Goal: Information Seeking & Learning: Learn about a topic

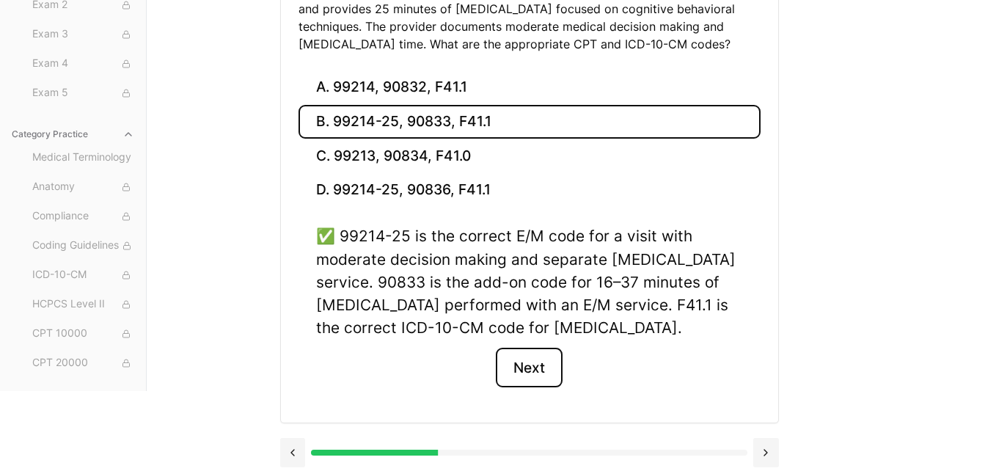
click at [563, 365] on button "Next" at bounding box center [529, 368] width 67 height 40
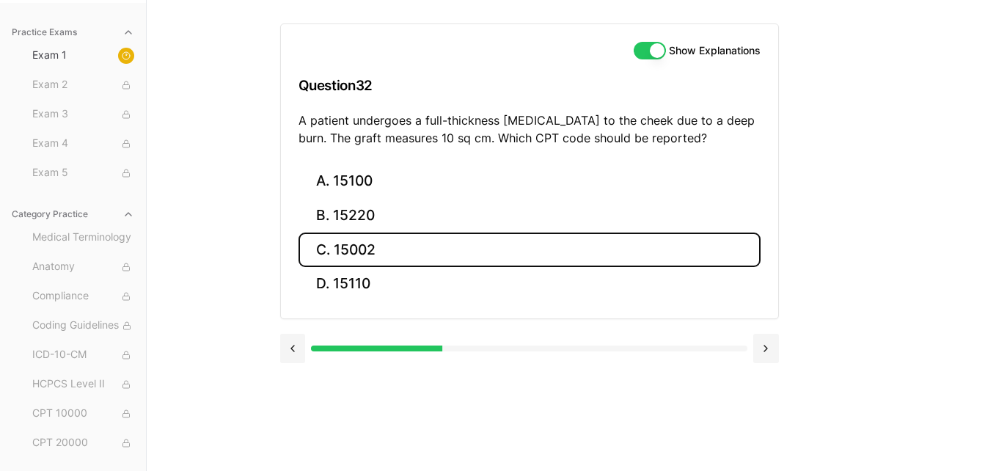
click at [368, 246] on button "C. 15002" at bounding box center [530, 250] width 462 height 34
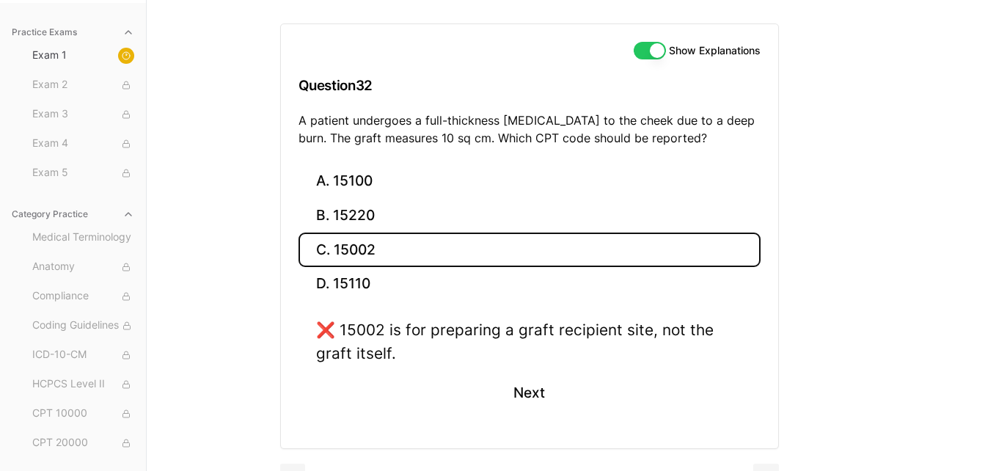
click at [360, 219] on button "B. 15220" at bounding box center [530, 216] width 462 height 34
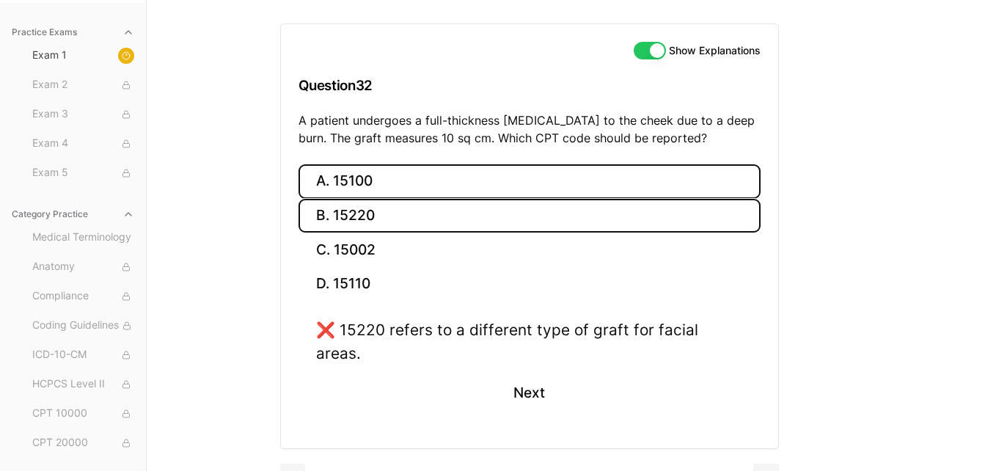
click at [352, 181] on button "A. 15100" at bounding box center [530, 181] width 462 height 34
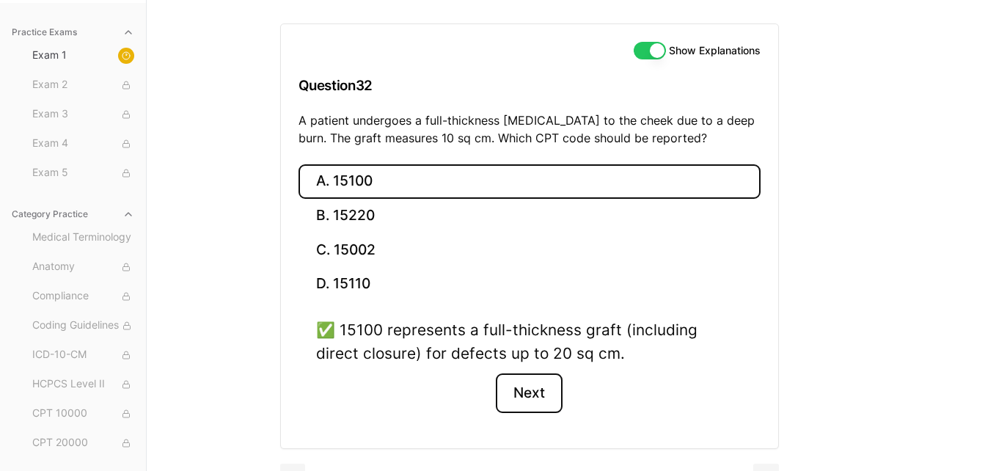
click at [542, 405] on button "Next" at bounding box center [529, 393] width 67 height 40
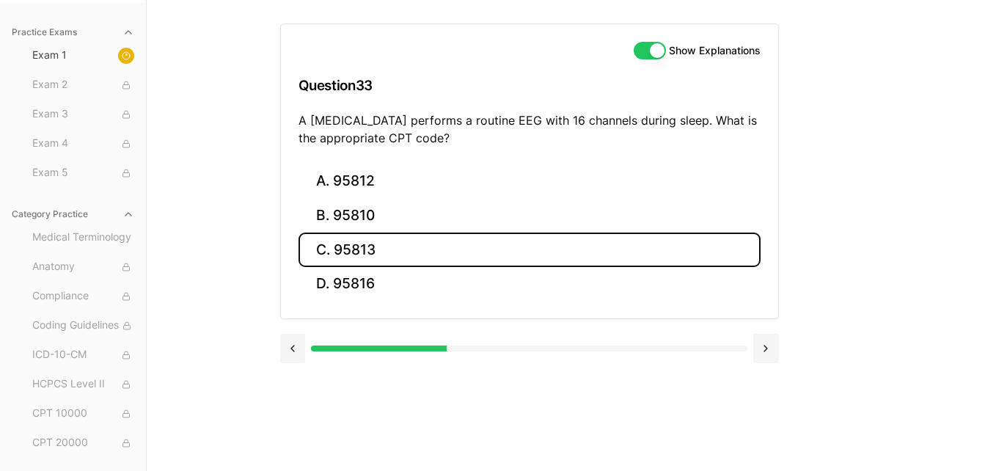
click at [380, 246] on button "C. 95813" at bounding box center [530, 250] width 462 height 34
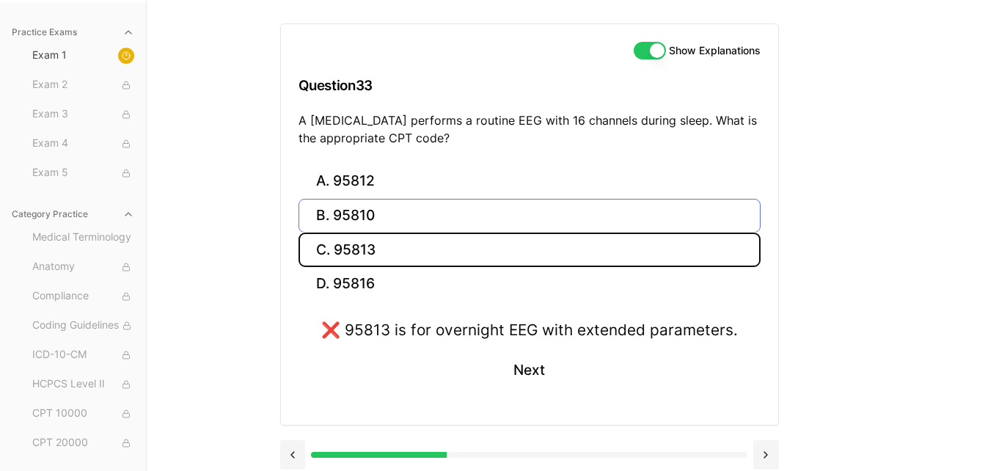
click at [372, 208] on button "B. 95810" at bounding box center [530, 216] width 462 height 34
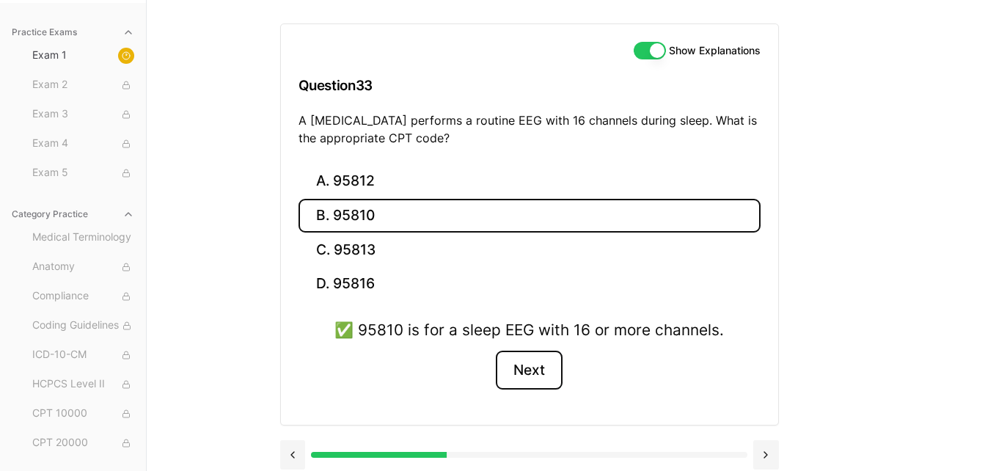
click at [522, 368] on button "Next" at bounding box center [529, 371] width 67 height 40
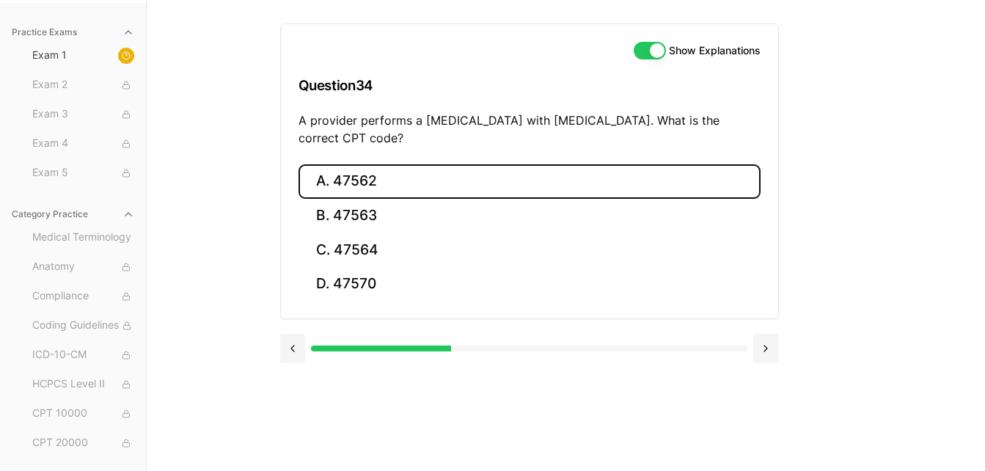
click at [368, 183] on button "A. 47562" at bounding box center [530, 181] width 462 height 34
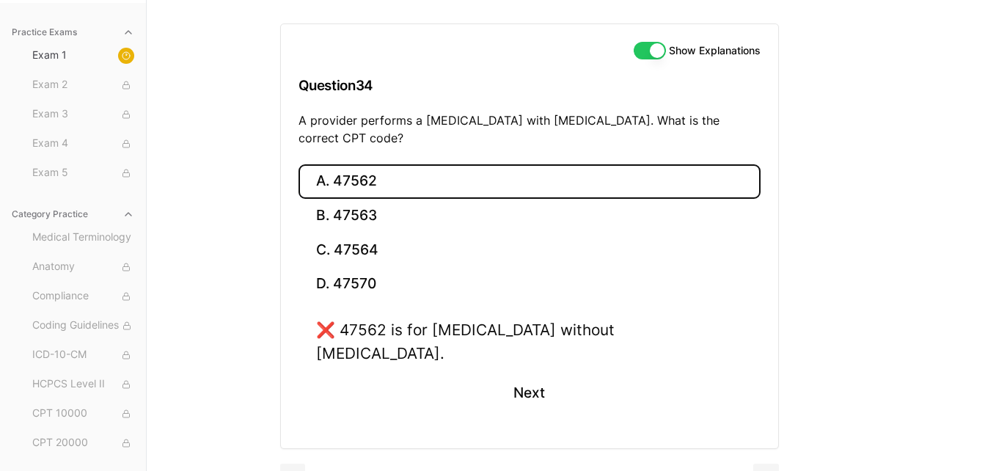
click at [351, 249] on button "C. 47564" at bounding box center [530, 250] width 462 height 34
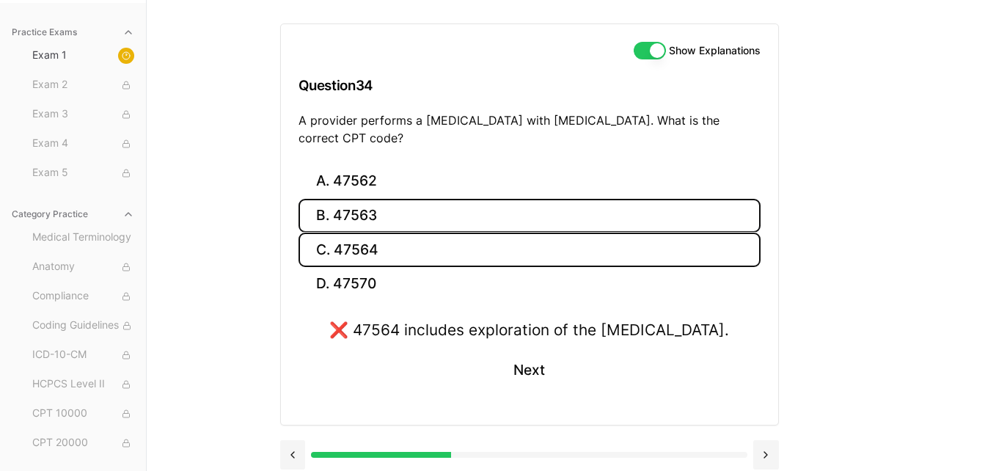
click at [353, 214] on button "B. 47563" at bounding box center [530, 216] width 462 height 34
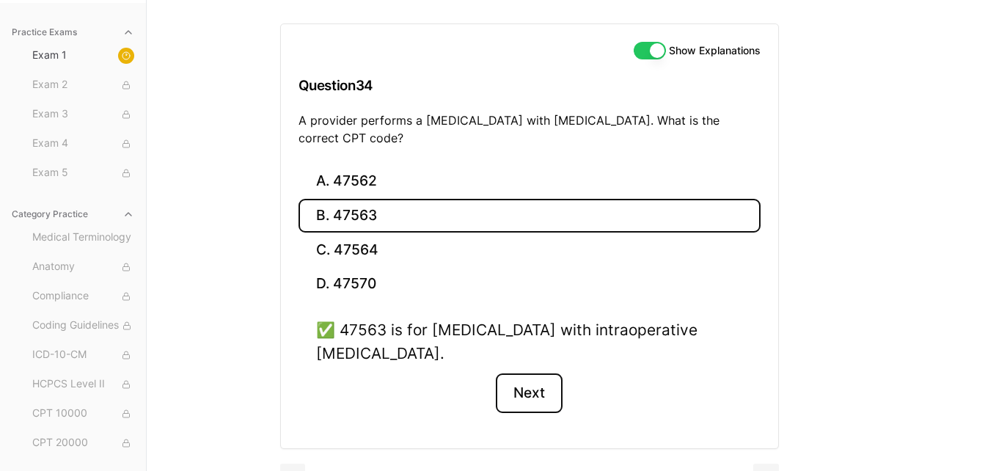
click at [528, 397] on button "Next" at bounding box center [529, 393] width 67 height 40
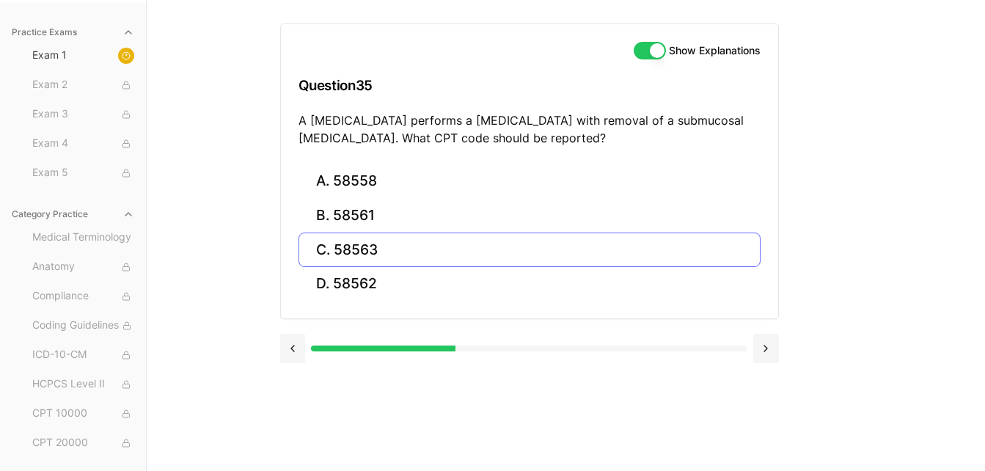
click at [367, 258] on button "C. 58563" at bounding box center [530, 250] width 462 height 34
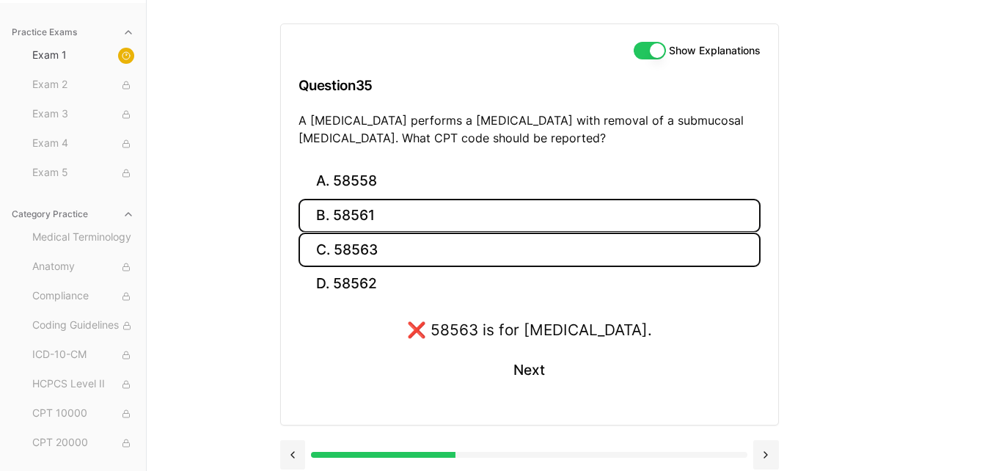
click at [355, 215] on button "B. 58561" at bounding box center [530, 216] width 462 height 34
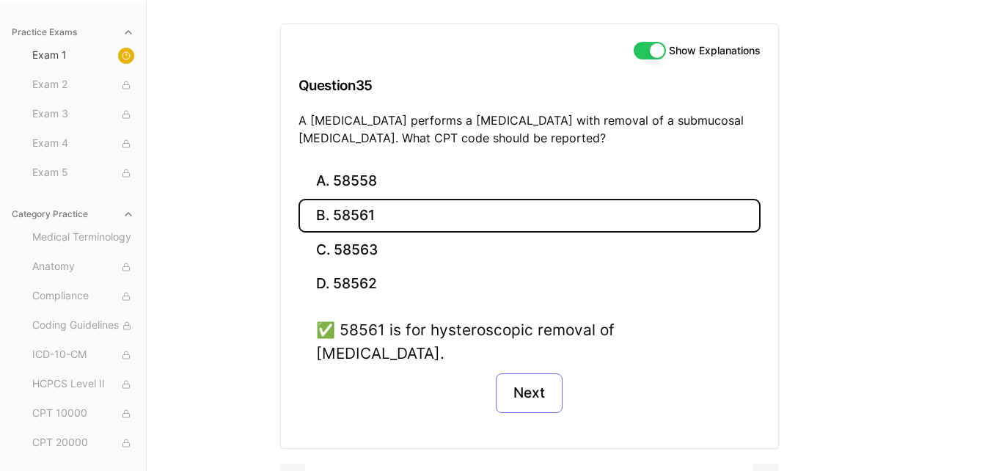
click at [517, 373] on button "Next" at bounding box center [529, 393] width 67 height 40
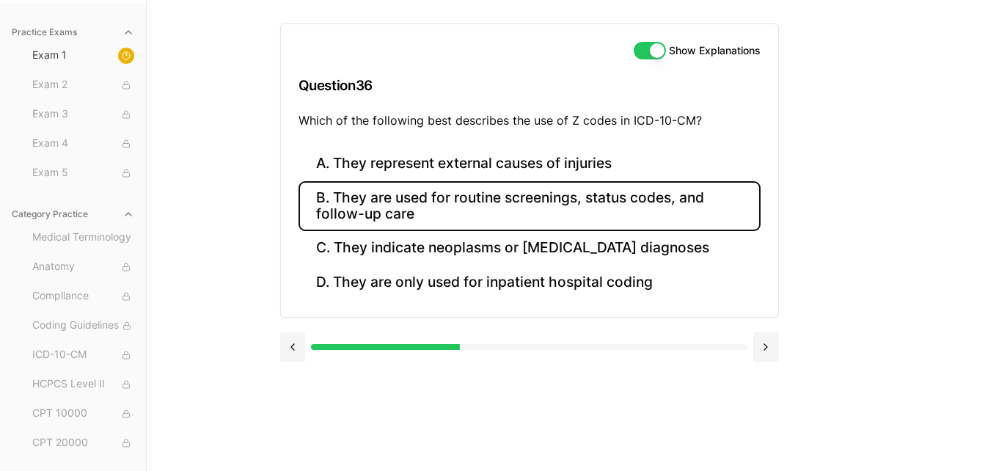
click at [435, 213] on button "B. They are used for routine screenings, status codes, and follow-up care" at bounding box center [530, 206] width 462 height 50
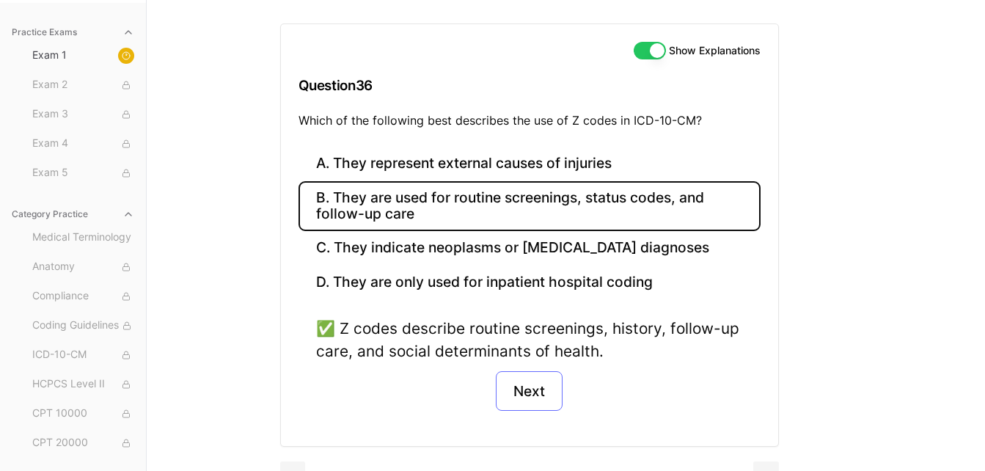
click at [520, 397] on button "Next" at bounding box center [529, 391] width 67 height 40
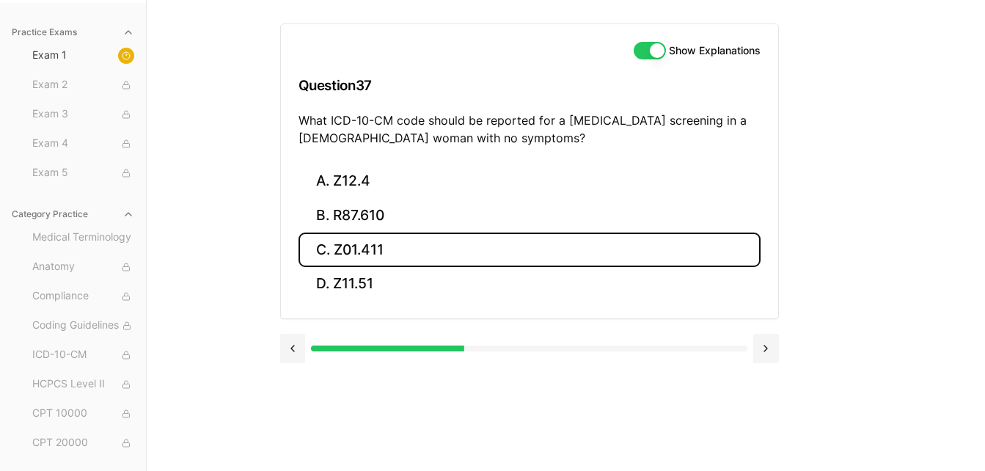
click at [378, 250] on button "C. Z01.411" at bounding box center [530, 250] width 462 height 34
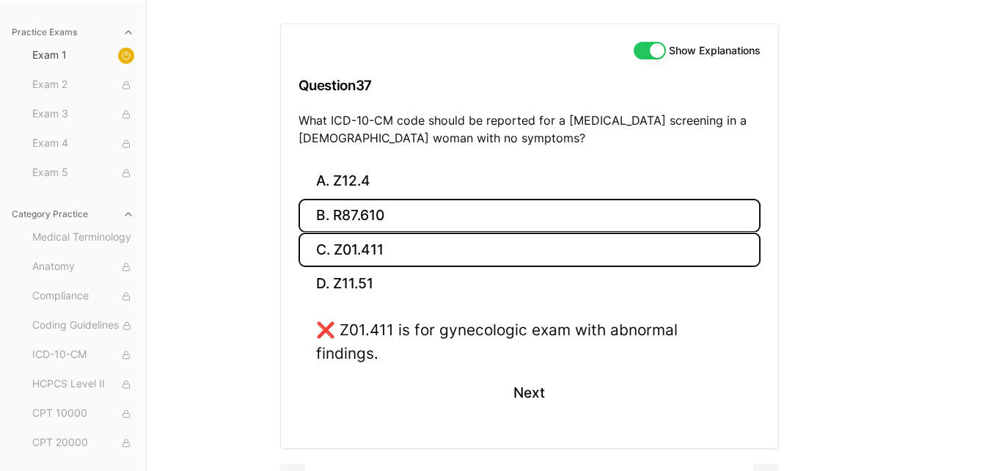
click at [371, 215] on button "B. R87.610" at bounding box center [530, 216] width 462 height 34
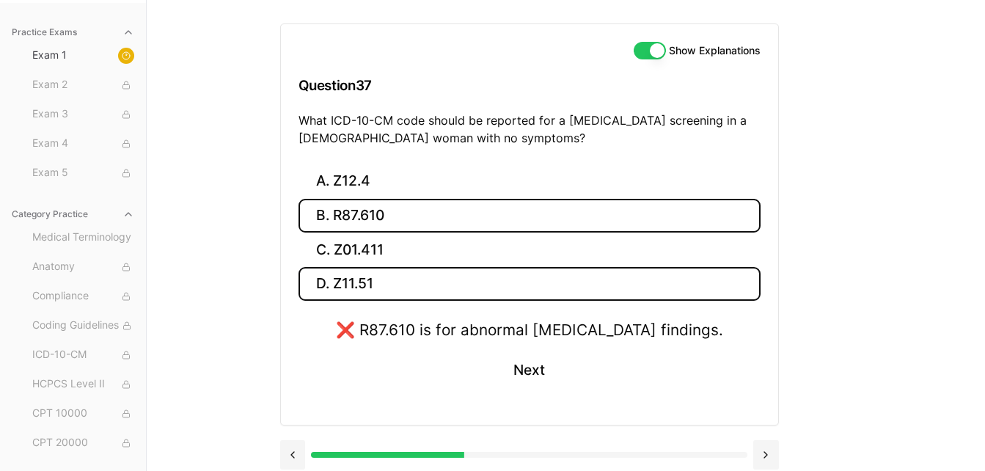
click at [358, 291] on button "D. Z11.51" at bounding box center [530, 284] width 462 height 34
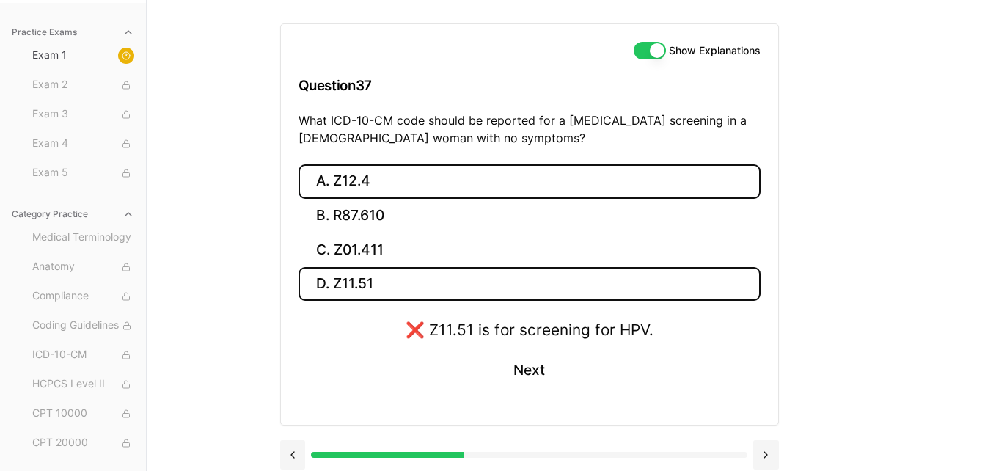
click at [354, 183] on button "A. Z12.4" at bounding box center [530, 181] width 462 height 34
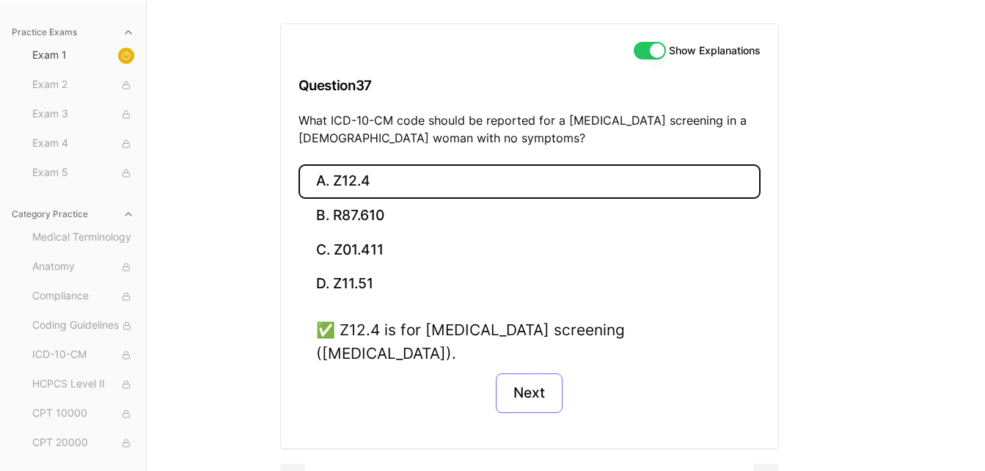
click at [539, 373] on button "Next" at bounding box center [529, 393] width 67 height 40
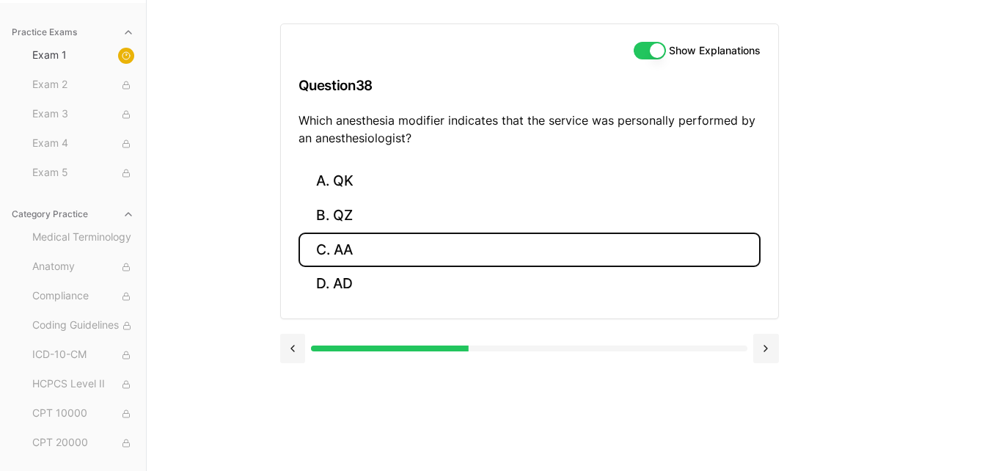
click at [376, 249] on button "C. AA" at bounding box center [530, 250] width 462 height 34
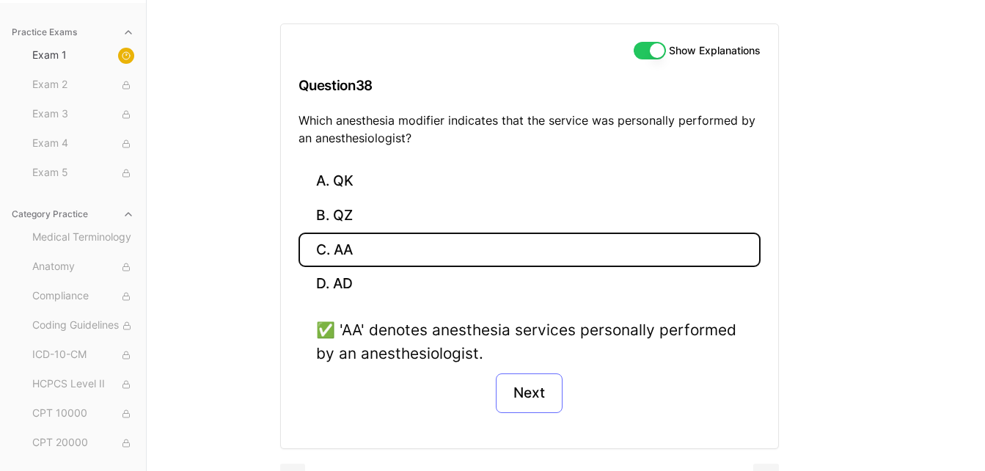
click at [527, 390] on button "Next" at bounding box center [529, 393] width 67 height 40
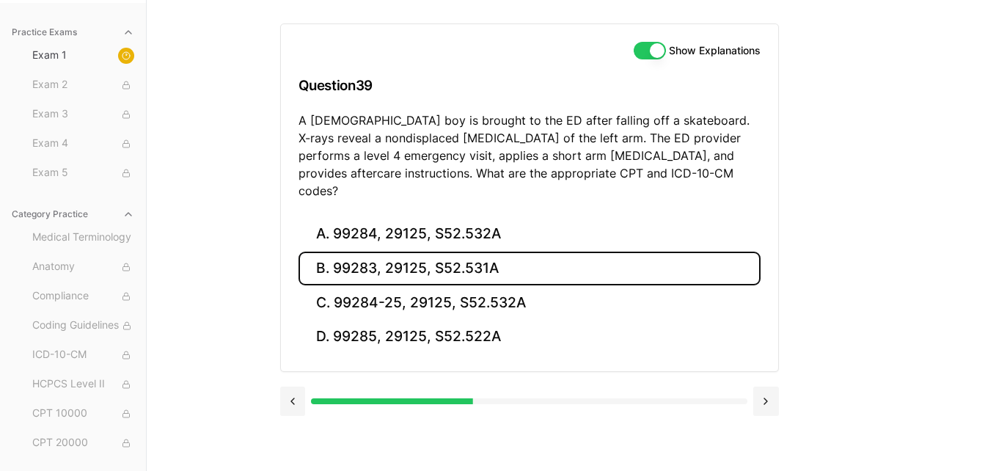
click at [388, 252] on button "B. 99283, 29125, S52.531A" at bounding box center [530, 269] width 462 height 34
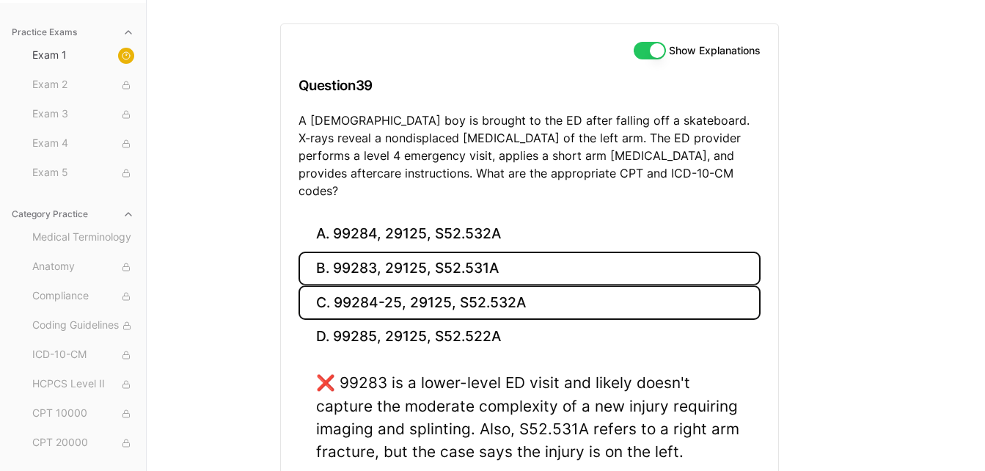
click at [413, 296] on button "C. 99284-25, 29125, S52.532A" at bounding box center [530, 302] width 462 height 34
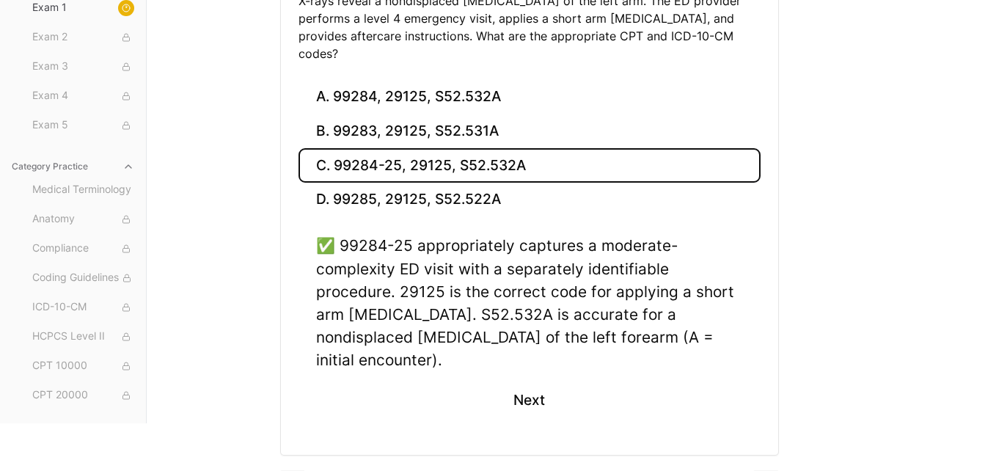
click at [510, 381] on button "Next" at bounding box center [529, 401] width 67 height 40
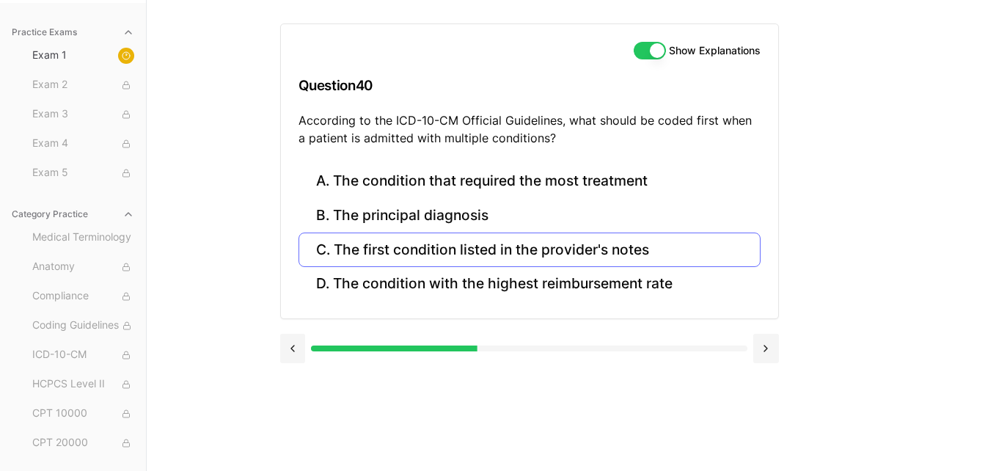
click at [385, 246] on button "C. The first condition listed in the provider's notes" at bounding box center [530, 250] width 462 height 34
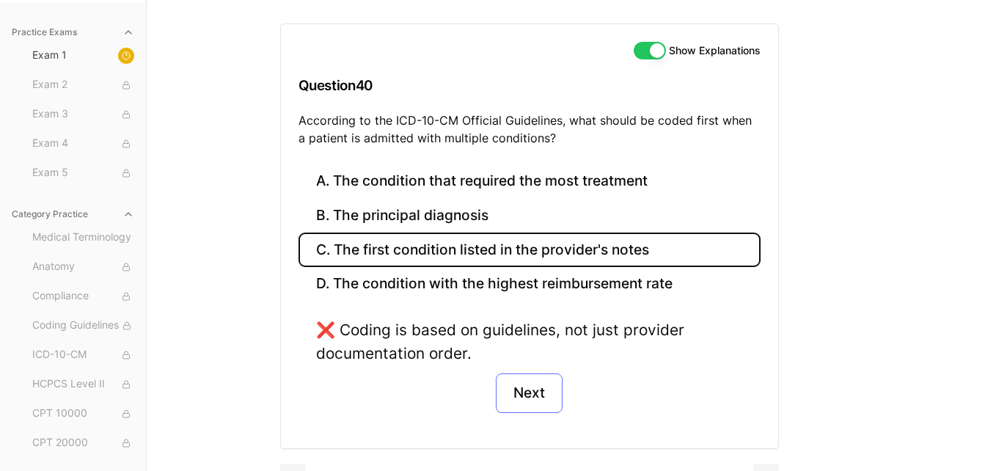
click at [539, 391] on button "Next" at bounding box center [529, 393] width 67 height 40
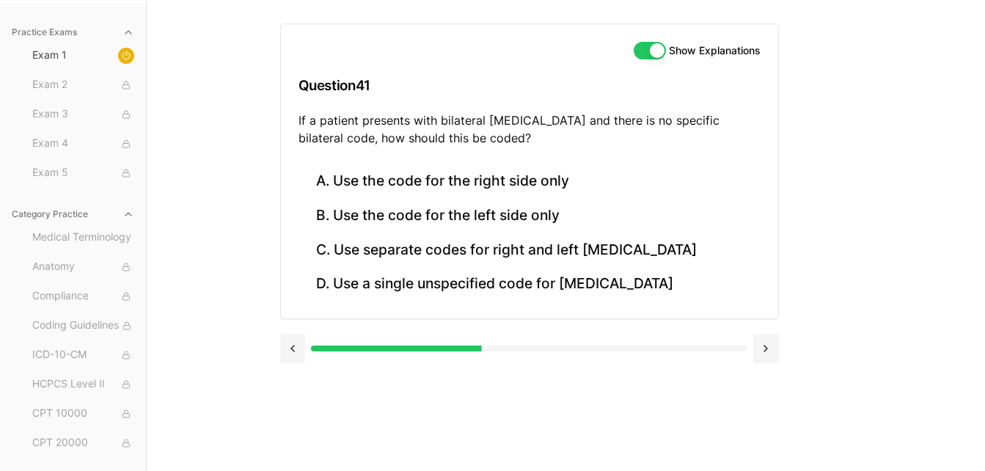
click at [405, 219] on button "B. Use the code for the left side only" at bounding box center [530, 216] width 462 height 34
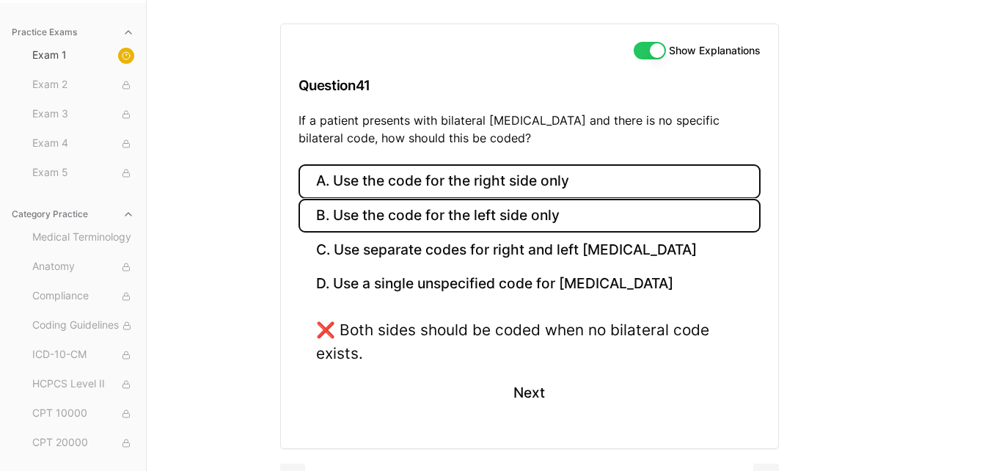
click at [451, 175] on button "A. Use the code for the right side only" at bounding box center [530, 181] width 462 height 34
click at [467, 232] on button "B. Use the code for the left side only" at bounding box center [530, 216] width 462 height 34
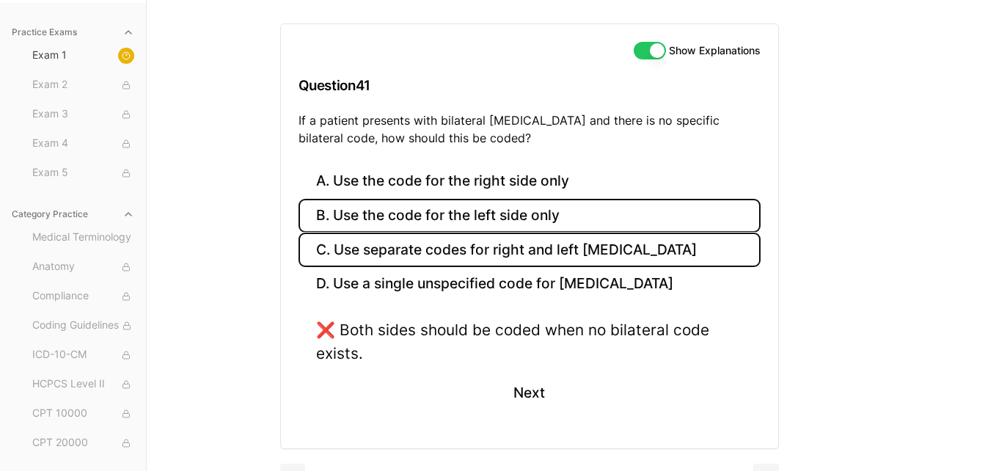
click at [474, 263] on button "C. Use separate codes for right and left [MEDICAL_DATA]" at bounding box center [530, 250] width 462 height 34
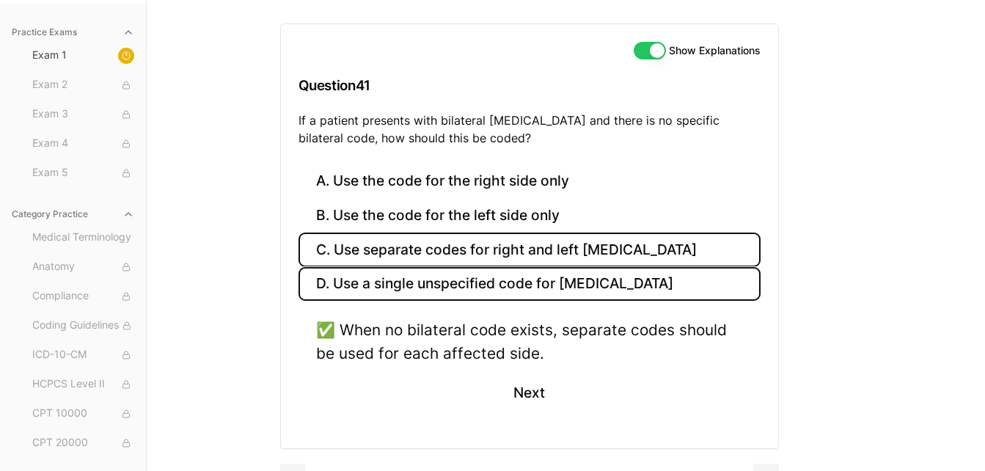
click at [492, 294] on button "D. Use a single unspecified code for [MEDICAL_DATA]" at bounding box center [530, 284] width 462 height 34
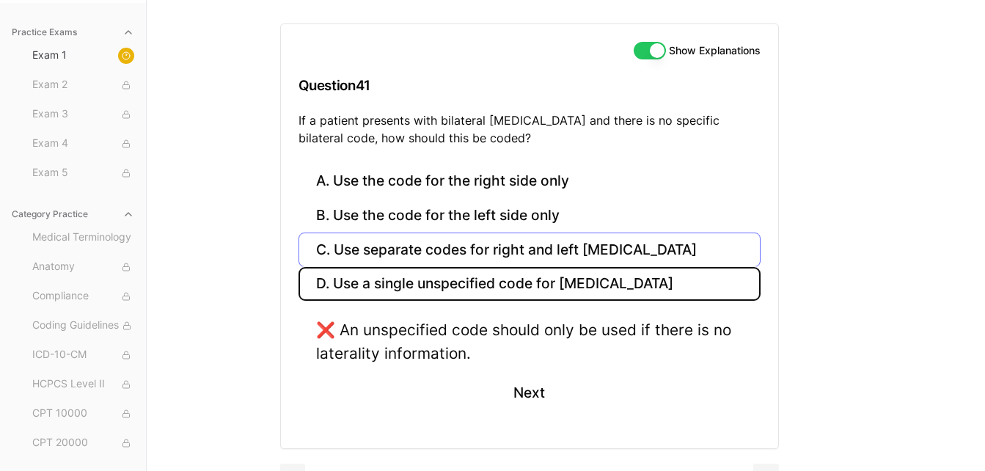
click at [488, 265] on button "C. Use separate codes for right and left [MEDICAL_DATA]" at bounding box center [530, 250] width 462 height 34
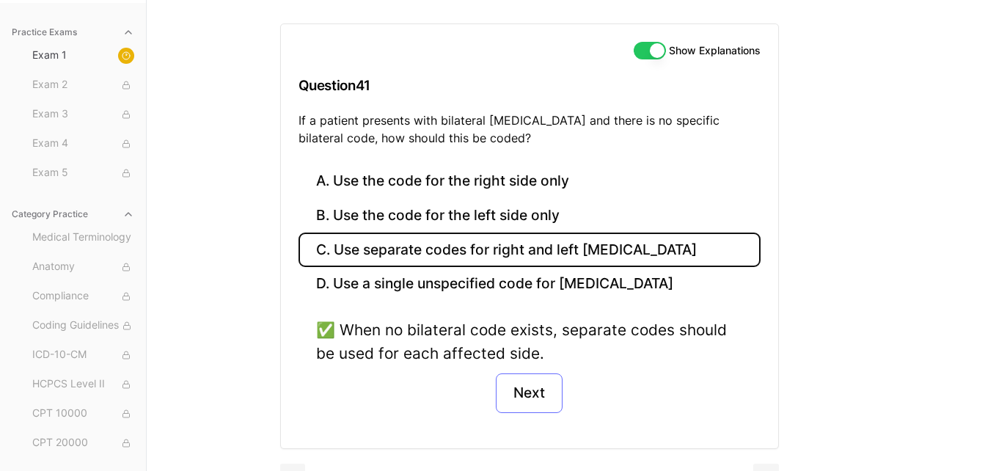
click at [537, 404] on button "Next" at bounding box center [529, 393] width 67 height 40
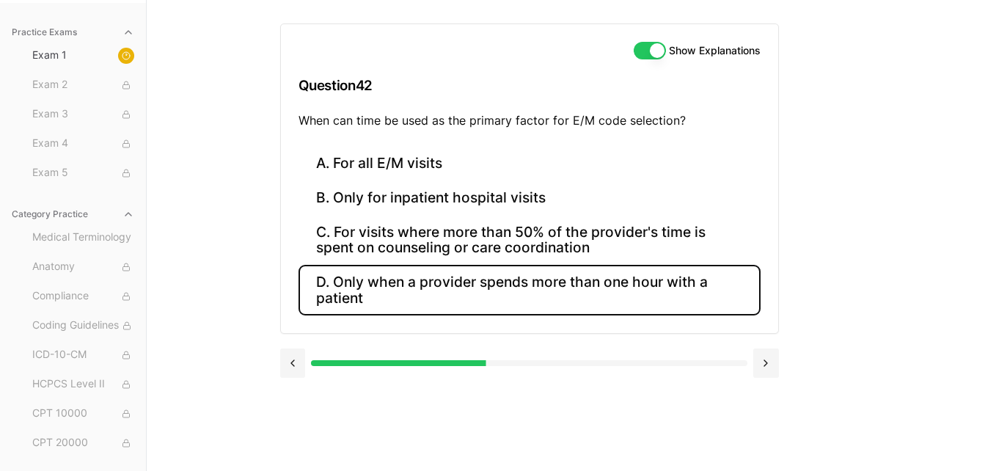
click at [507, 277] on button "D. Only when a provider spends more than one hour with a patient" at bounding box center [530, 290] width 462 height 50
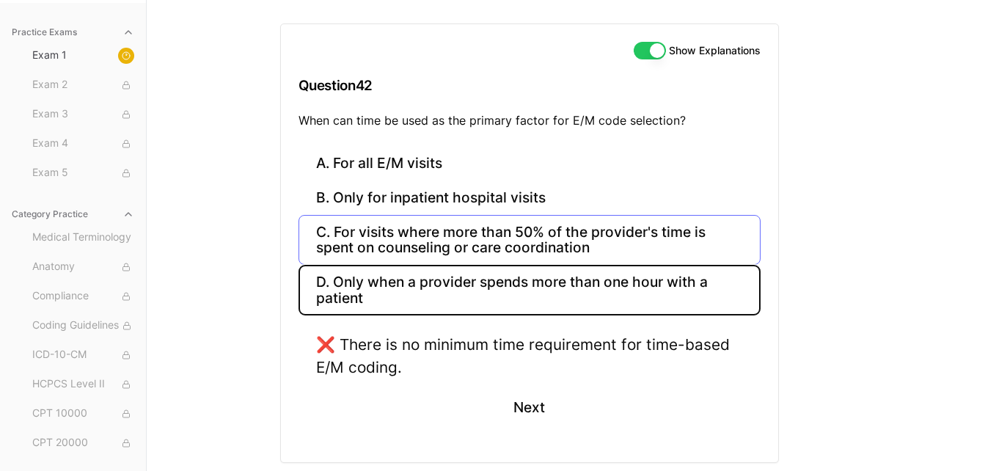
click at [489, 247] on button "C. For visits where more than 50% of the provider's time is spent on counseling…" at bounding box center [530, 240] width 462 height 50
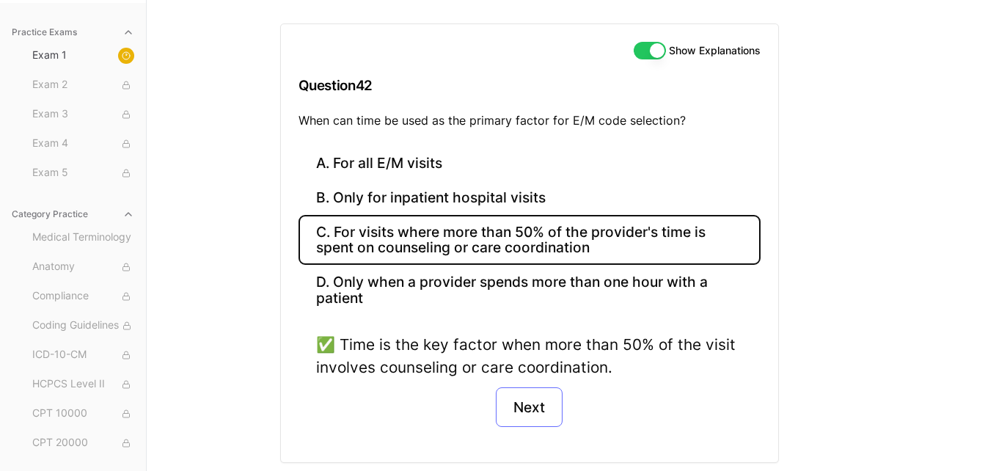
click at [547, 399] on button "Next" at bounding box center [529, 407] width 67 height 40
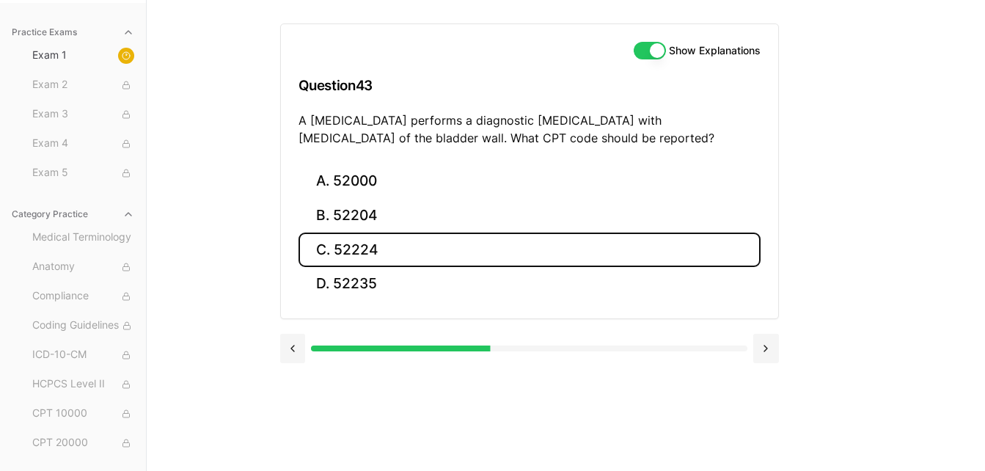
click at [371, 258] on button "C. 52224" at bounding box center [530, 250] width 462 height 34
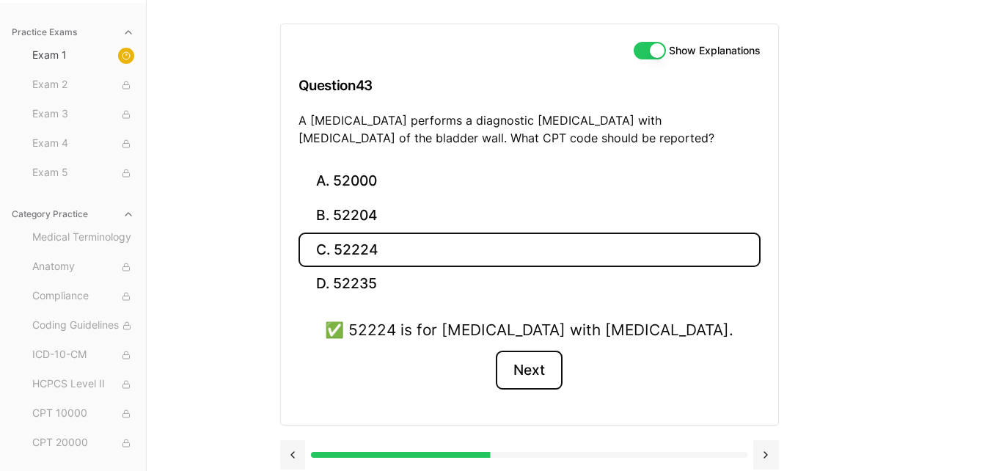
click at [535, 374] on button "Next" at bounding box center [529, 371] width 67 height 40
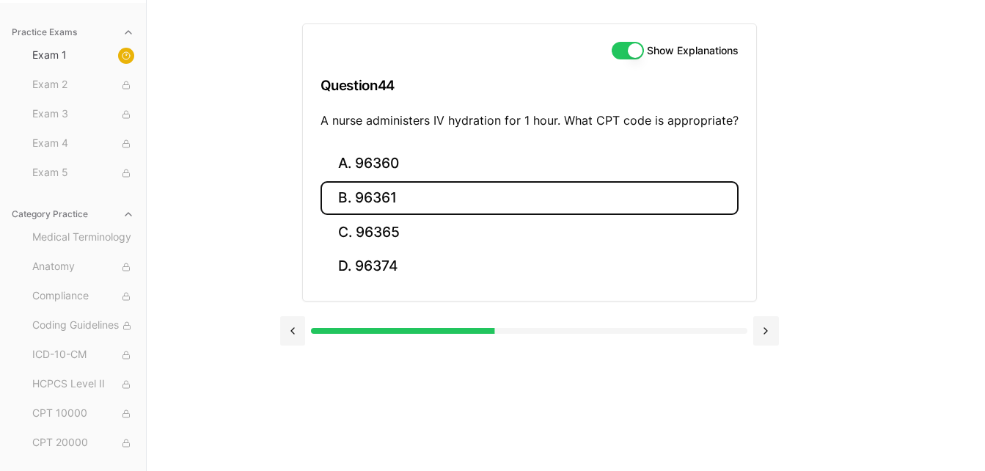
click at [401, 207] on button "B. 96361" at bounding box center [530, 198] width 418 height 34
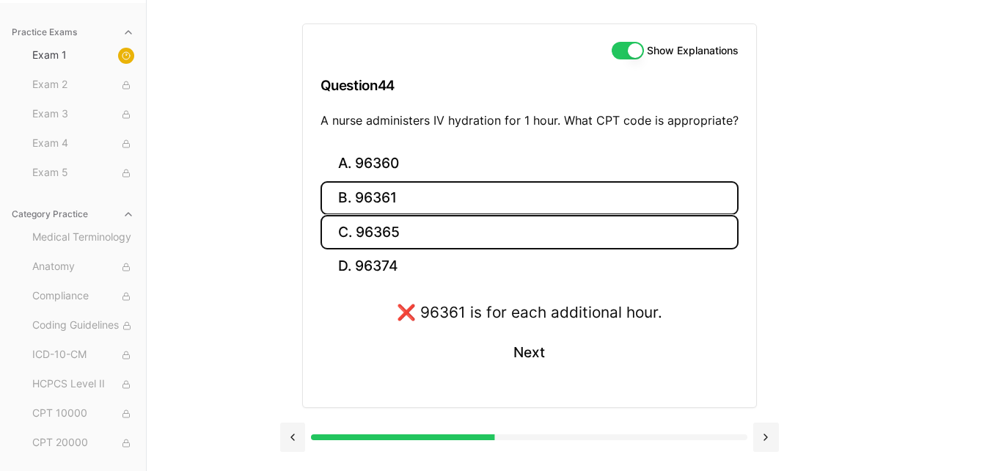
click at [400, 235] on button "C. 96365" at bounding box center [530, 232] width 418 height 34
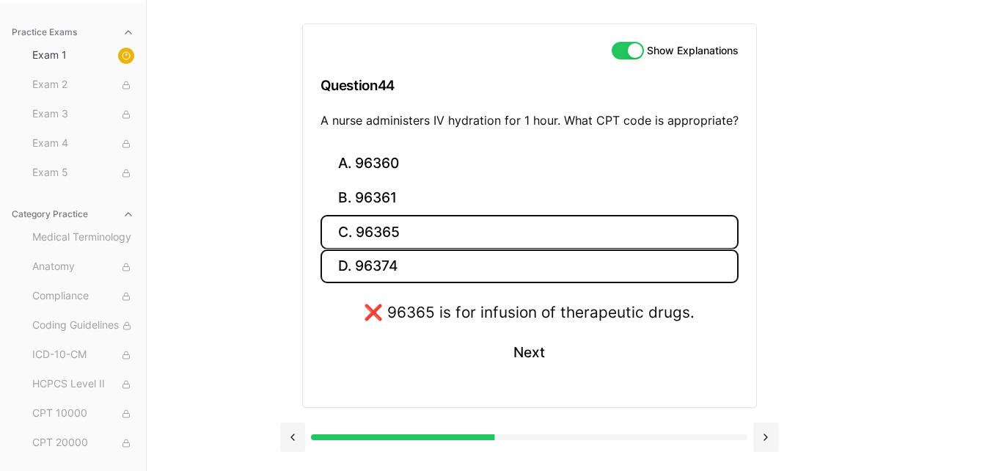
click at [404, 253] on button "D. 96374" at bounding box center [530, 266] width 418 height 34
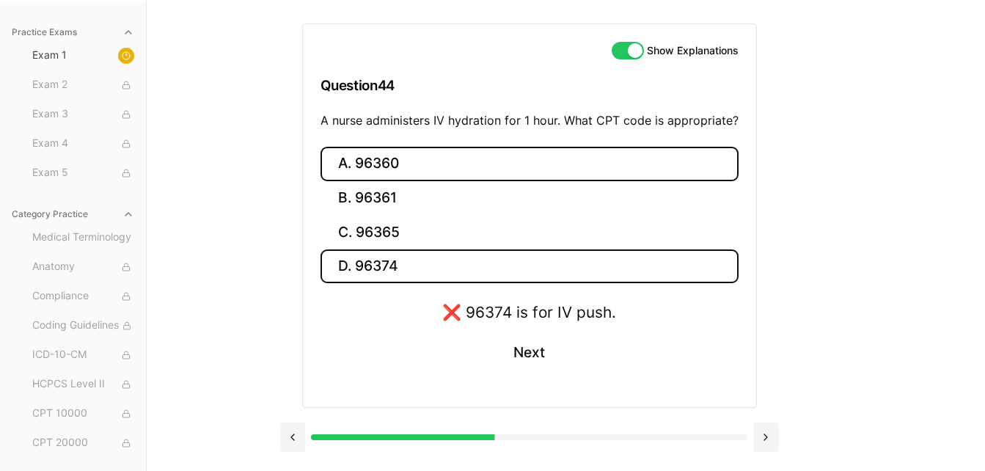
click at [389, 148] on button "A. 96360" at bounding box center [530, 164] width 418 height 34
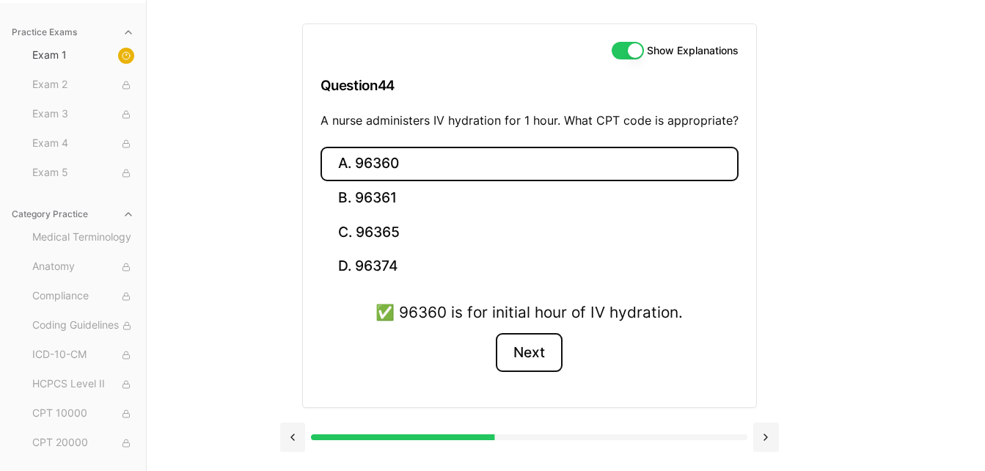
click at [543, 365] on button "Next" at bounding box center [529, 353] width 67 height 40
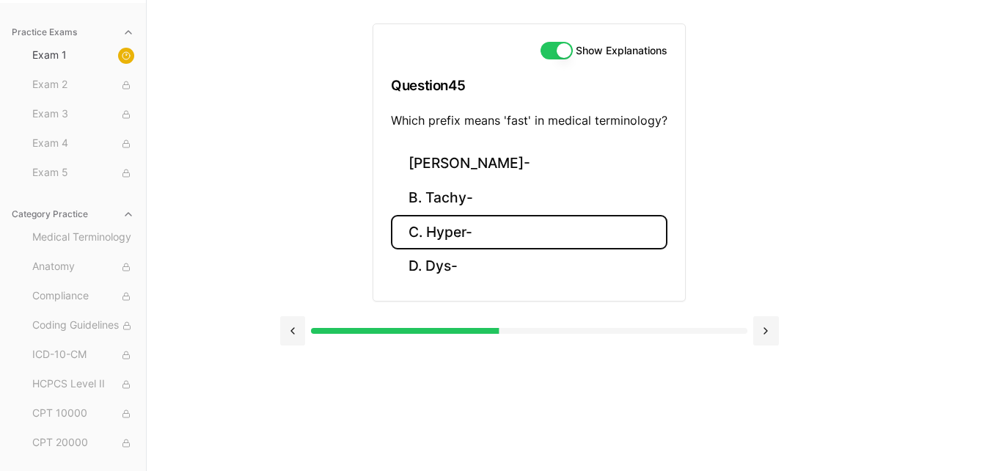
click at [463, 227] on button "C. Hyper-" at bounding box center [529, 232] width 277 height 34
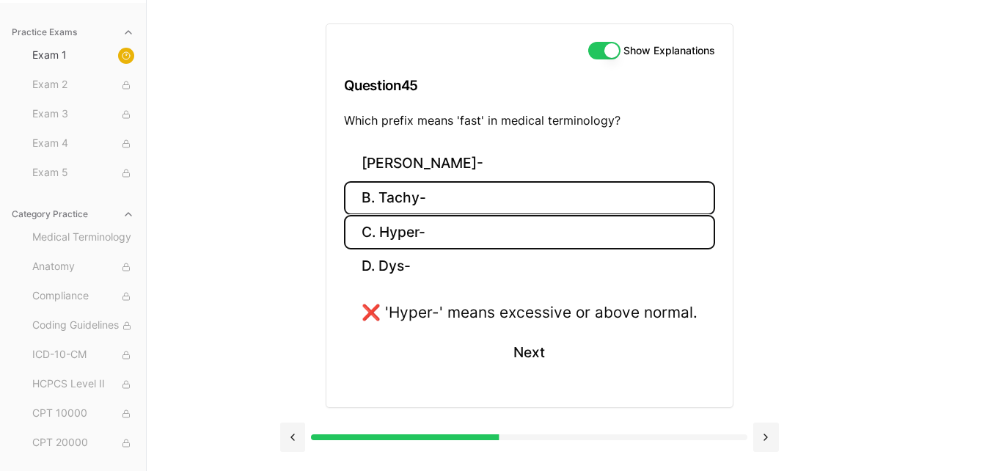
click at [415, 188] on button "B. Tachy-" at bounding box center [529, 198] width 371 height 34
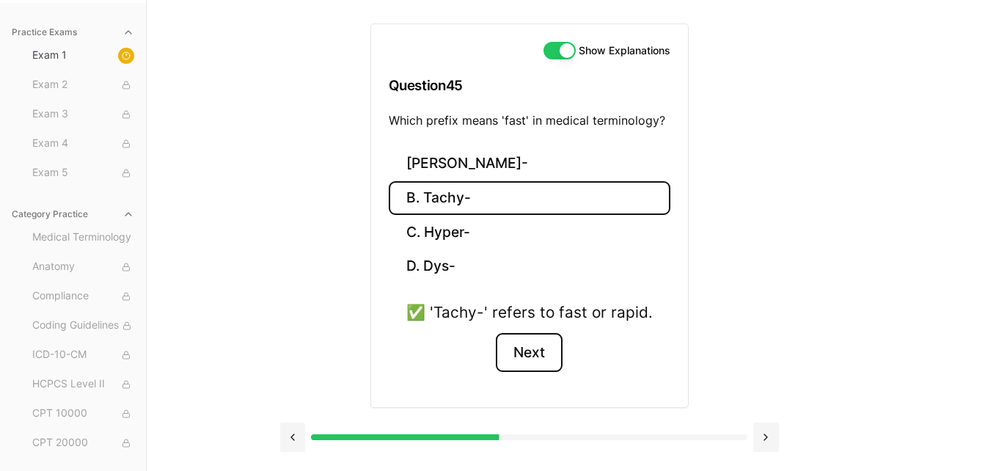
click at [533, 353] on button "Next" at bounding box center [529, 353] width 67 height 40
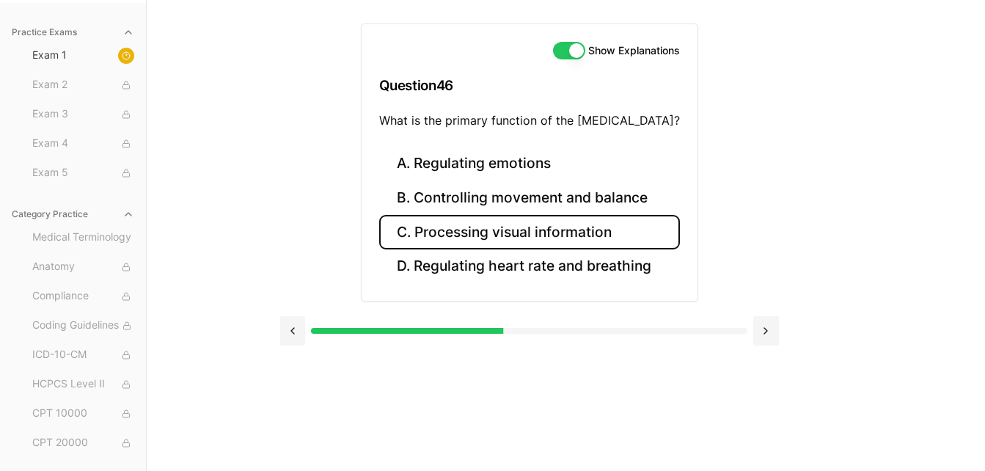
click at [495, 236] on button "C. Processing visual information" at bounding box center [529, 232] width 301 height 34
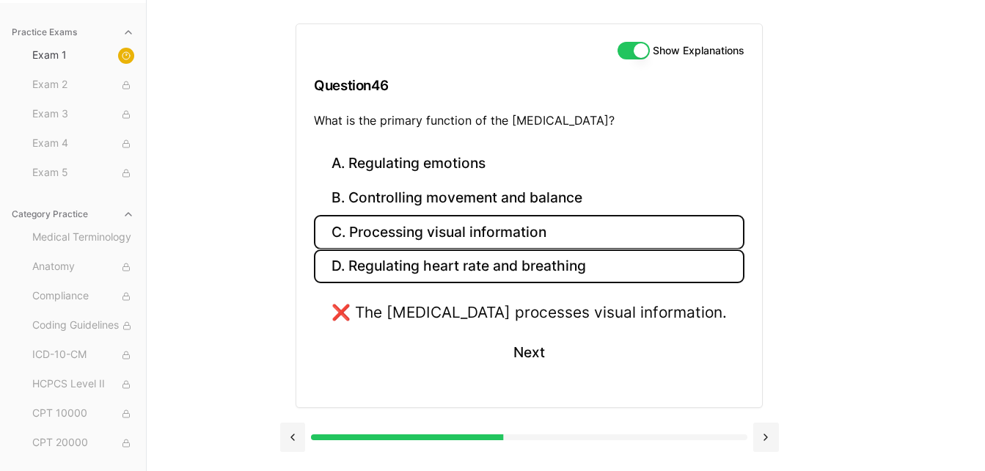
click at [491, 262] on button "D. Regulating heart rate and breathing" at bounding box center [529, 266] width 431 height 34
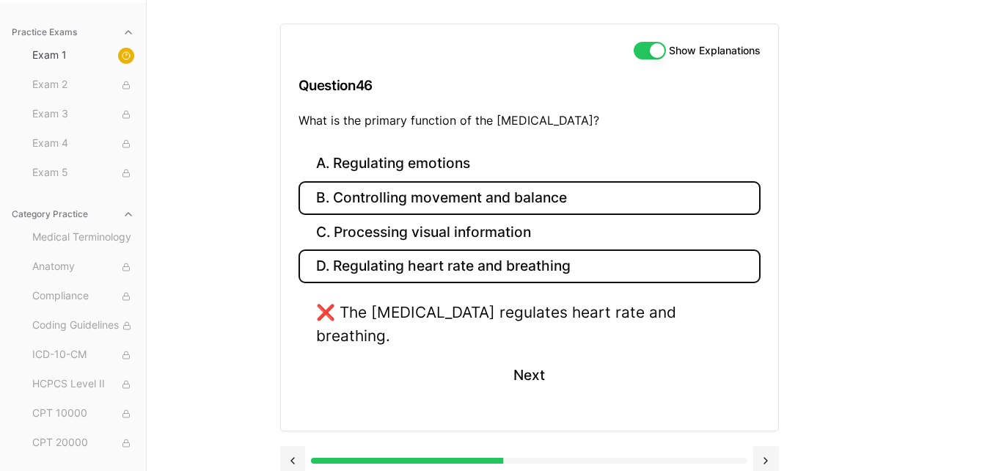
click at [476, 187] on button "B. Controlling movement and balance" at bounding box center [530, 198] width 462 height 34
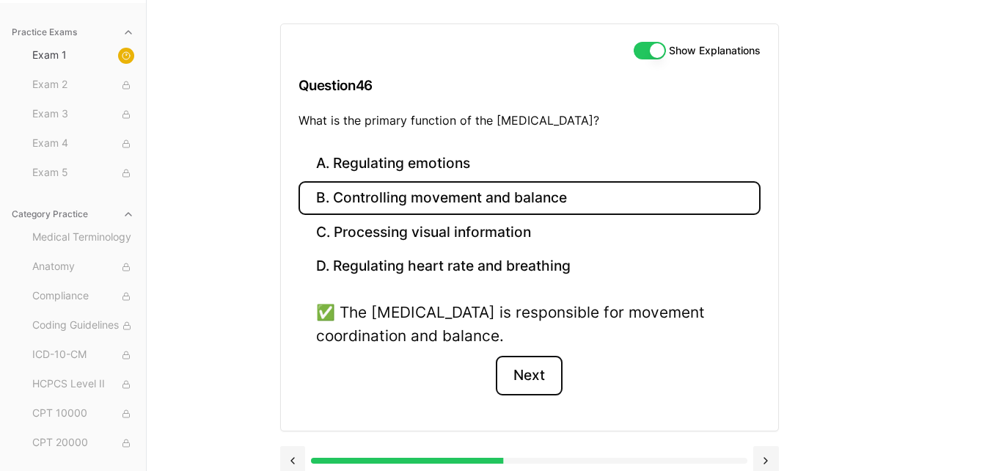
click at [528, 384] on button "Next" at bounding box center [529, 376] width 67 height 40
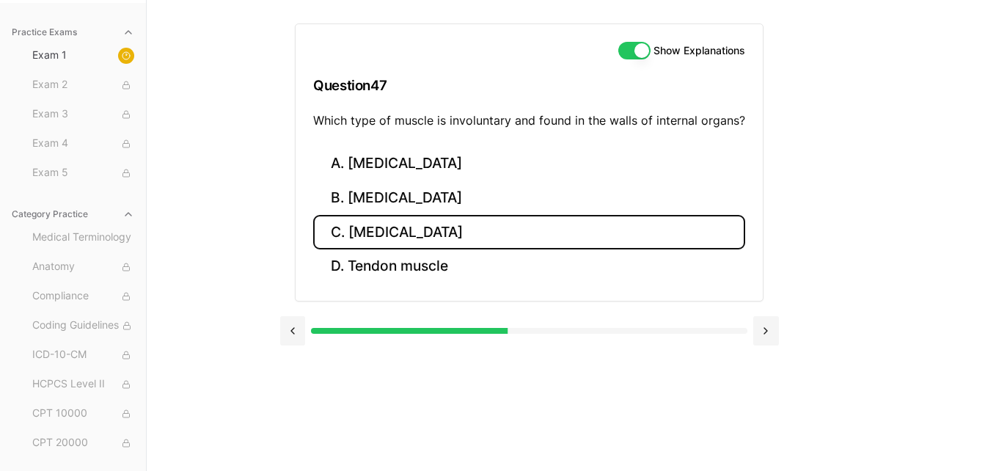
click at [408, 238] on button "C. [MEDICAL_DATA]" at bounding box center [529, 232] width 432 height 34
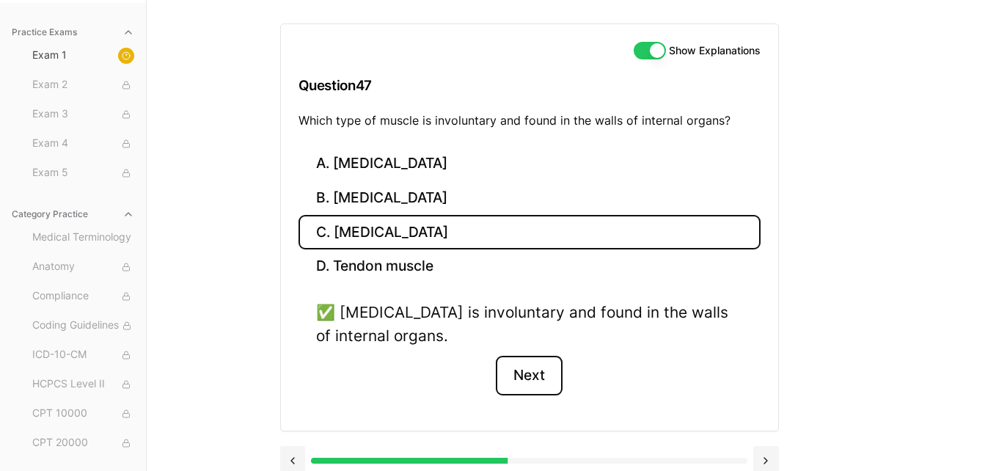
click at [522, 378] on button "Next" at bounding box center [529, 376] width 67 height 40
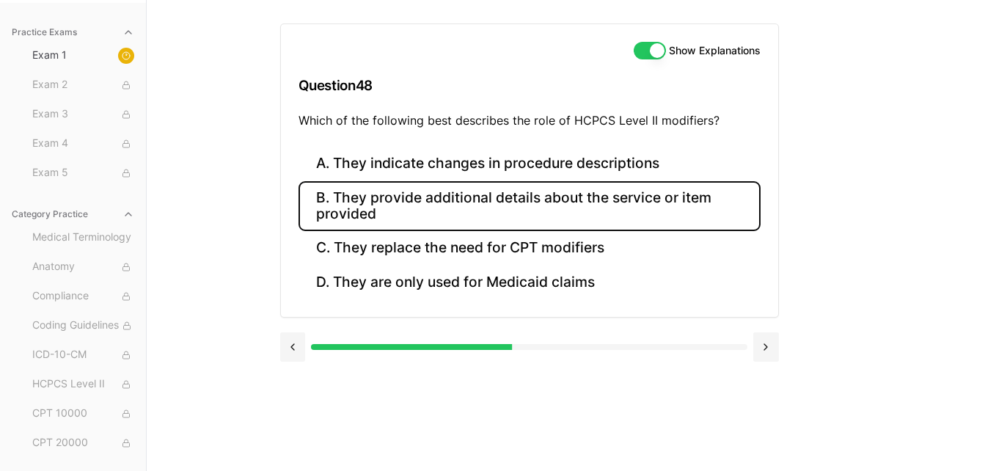
click at [481, 203] on button "B. They provide additional details about the service or item provided" at bounding box center [530, 206] width 462 height 50
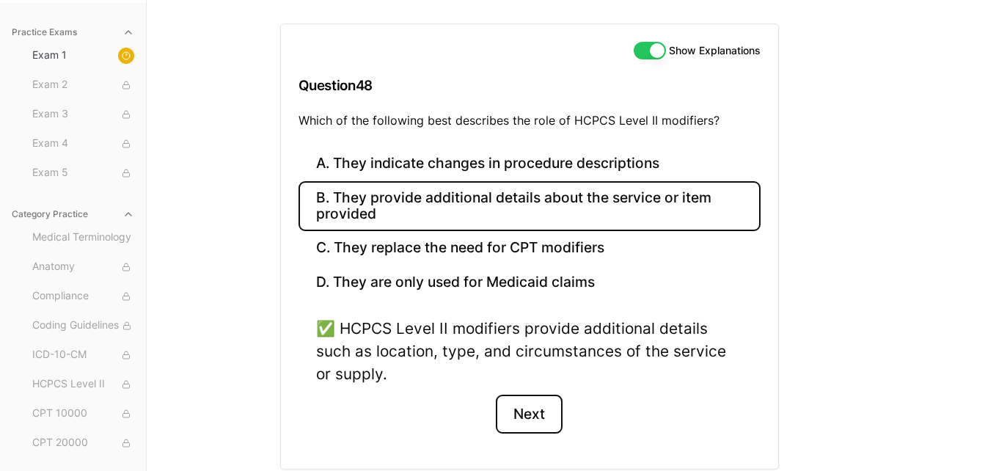
click at [541, 395] on button "Next" at bounding box center [529, 415] width 67 height 40
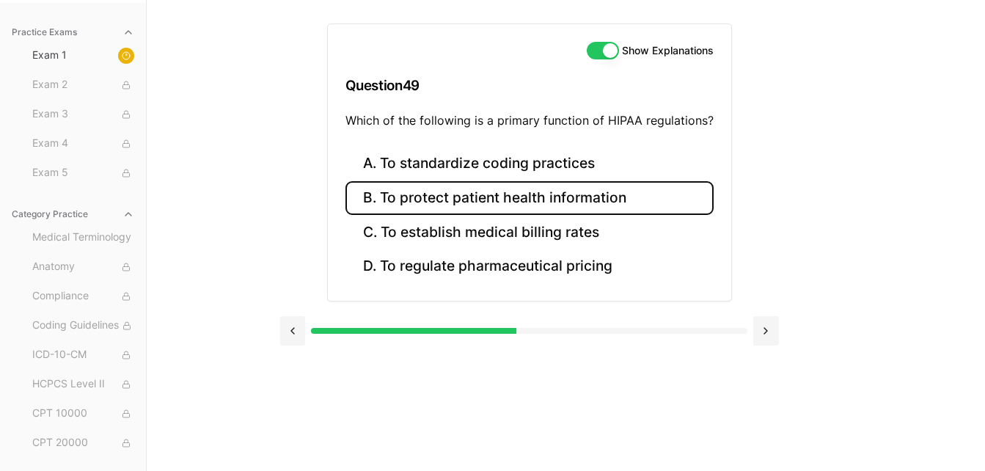
click at [541, 204] on button "B. To protect patient health information" at bounding box center [530, 198] width 368 height 34
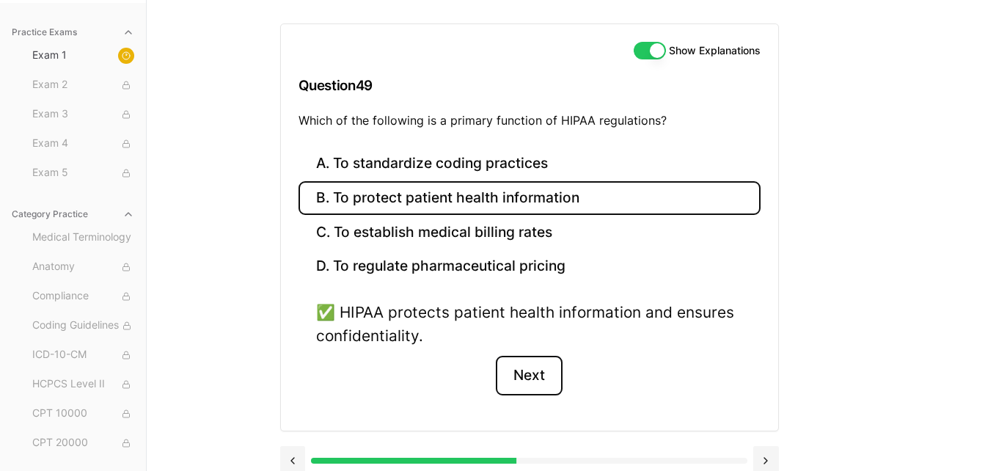
click at [542, 387] on button "Next" at bounding box center [529, 376] width 67 height 40
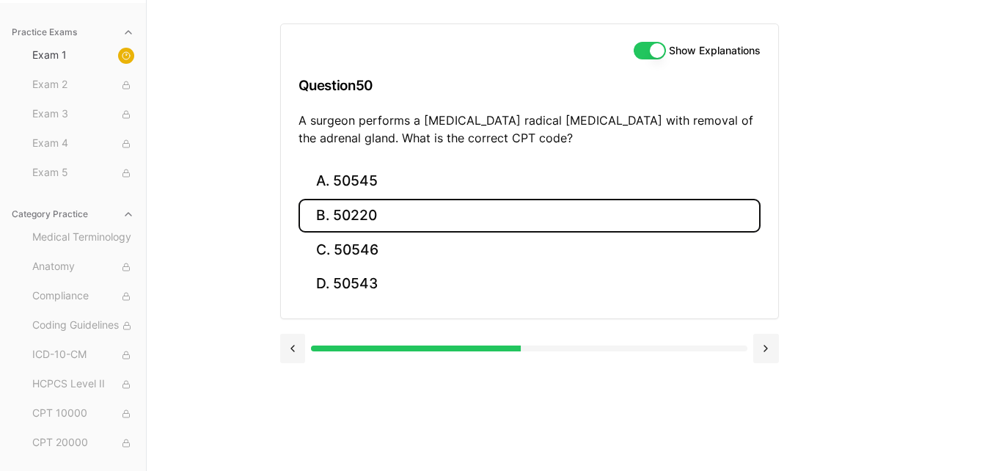
click at [395, 212] on button "B. 50220" at bounding box center [530, 216] width 462 height 34
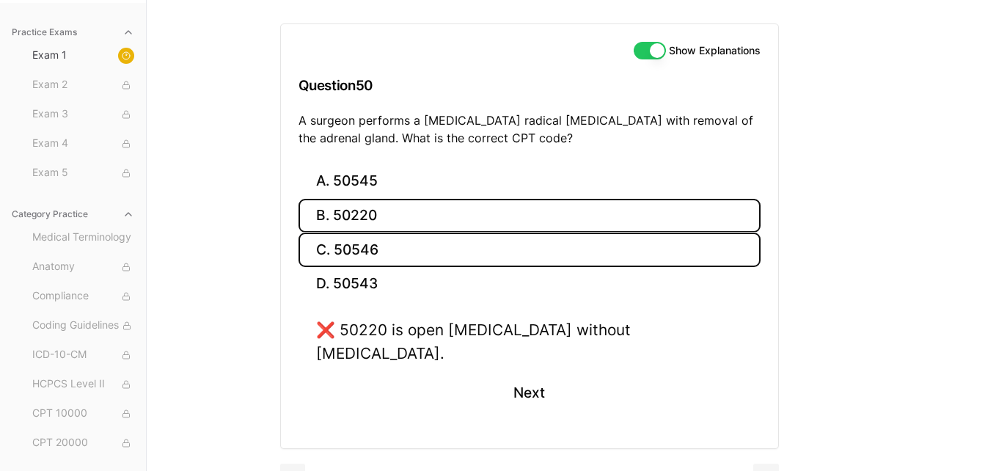
click at [384, 246] on button "C. 50546" at bounding box center [530, 250] width 462 height 34
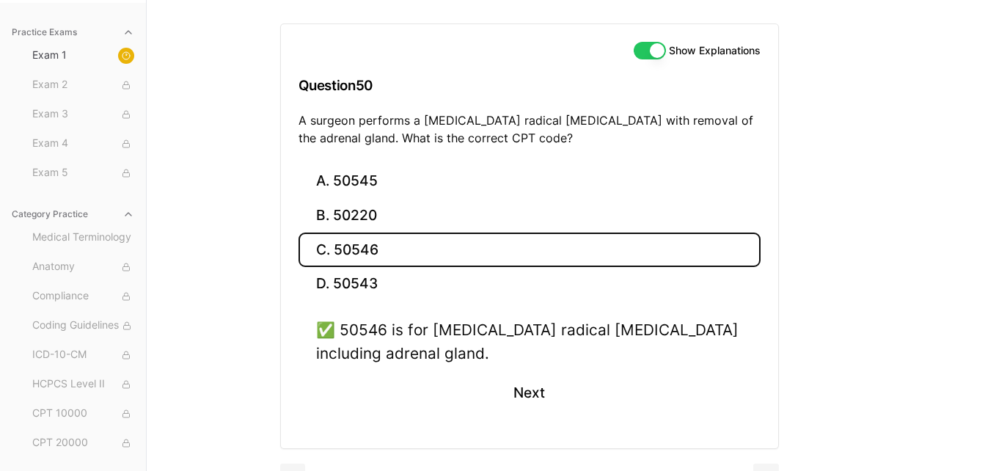
click at [446, 418] on div "✅ 50546 is for [MEDICAL_DATA] radical [MEDICAL_DATA] including adrenal gland. N…" at bounding box center [530, 374] width 462 height 112
click at [530, 393] on button "Next" at bounding box center [529, 393] width 67 height 40
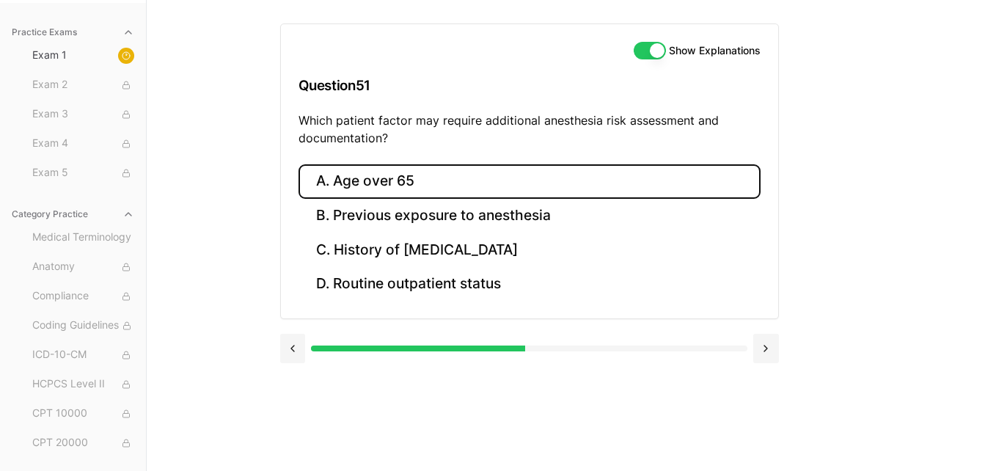
click at [379, 190] on button "A. Age over 65" at bounding box center [530, 181] width 462 height 34
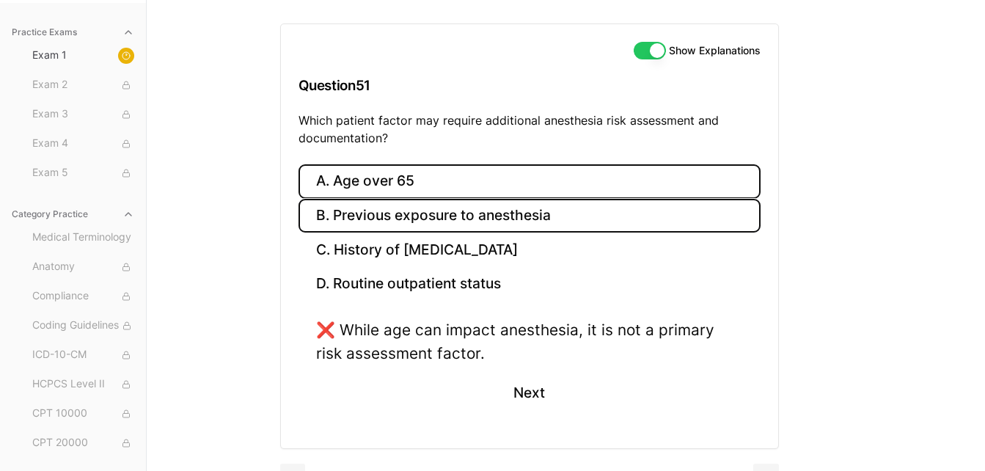
click at [376, 231] on button "B. Previous exposure to anesthesia" at bounding box center [530, 216] width 462 height 34
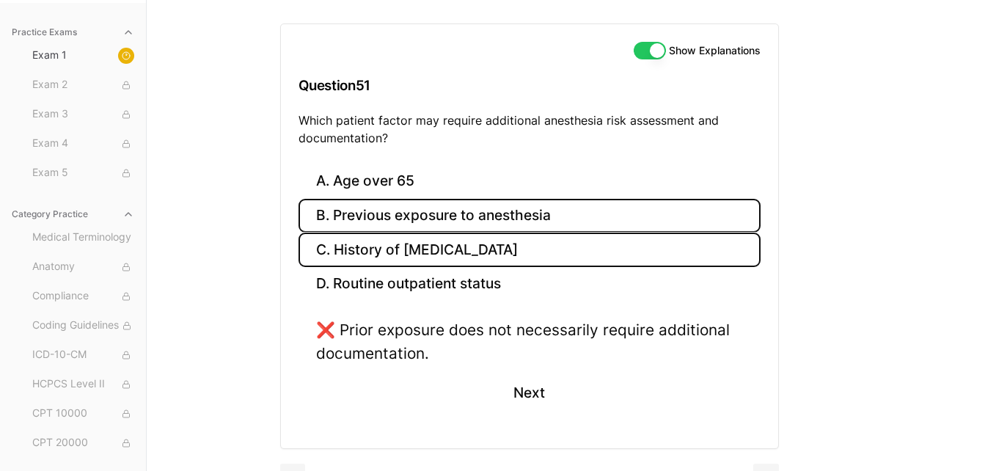
click at [373, 260] on button "C. History of [MEDICAL_DATA]" at bounding box center [530, 250] width 462 height 34
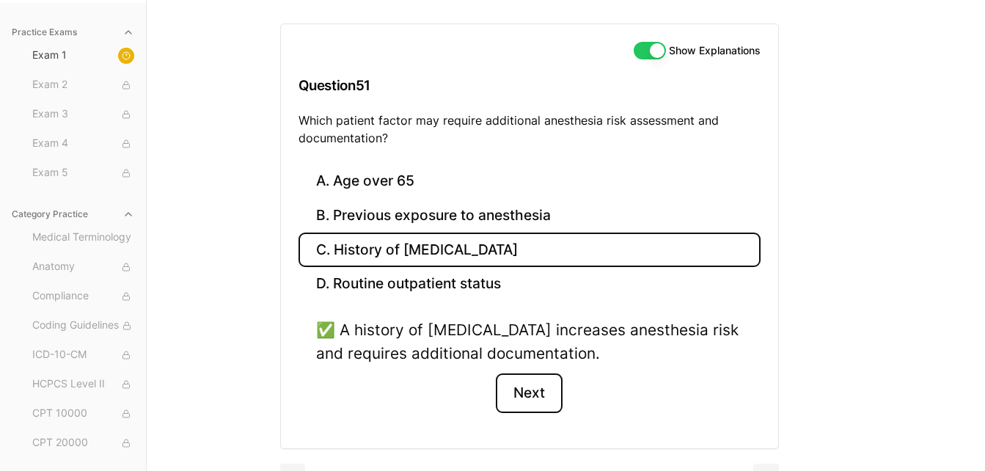
click at [520, 404] on button "Next" at bounding box center [529, 393] width 67 height 40
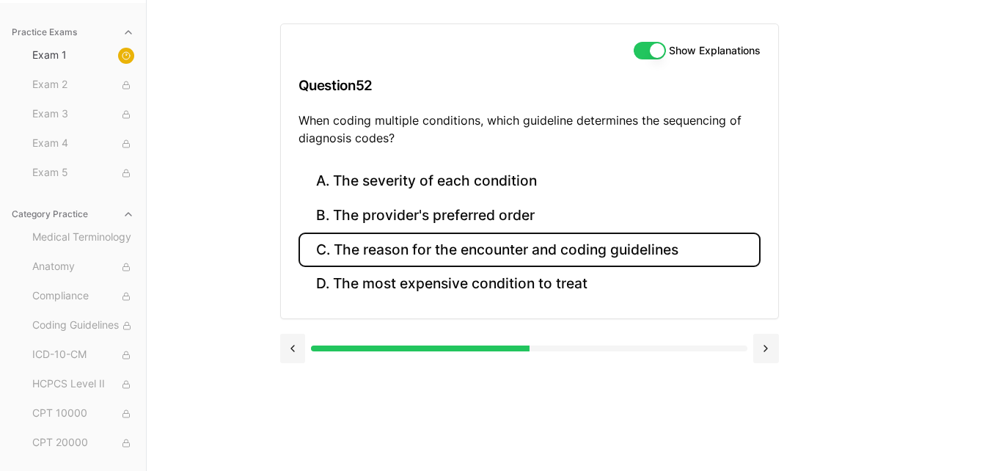
click at [437, 255] on button "C. The reason for the encounter and coding guidelines" at bounding box center [530, 250] width 462 height 34
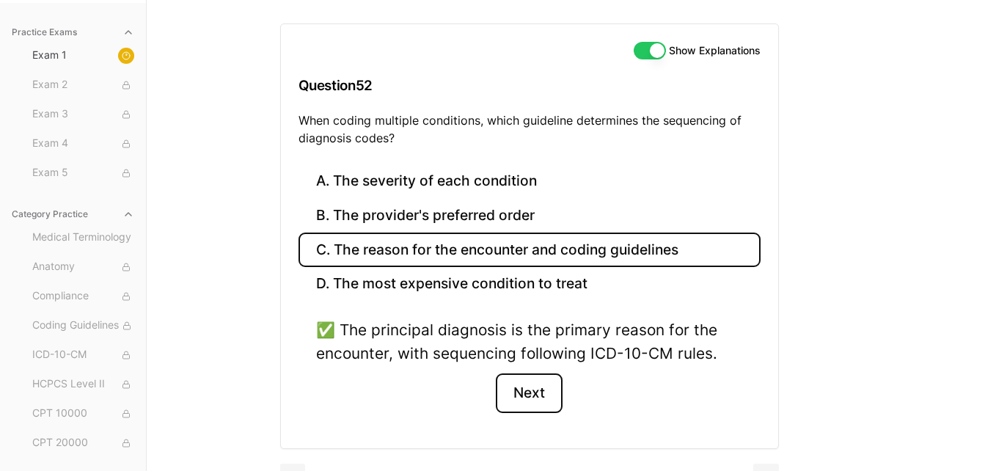
click at [546, 392] on button "Next" at bounding box center [529, 393] width 67 height 40
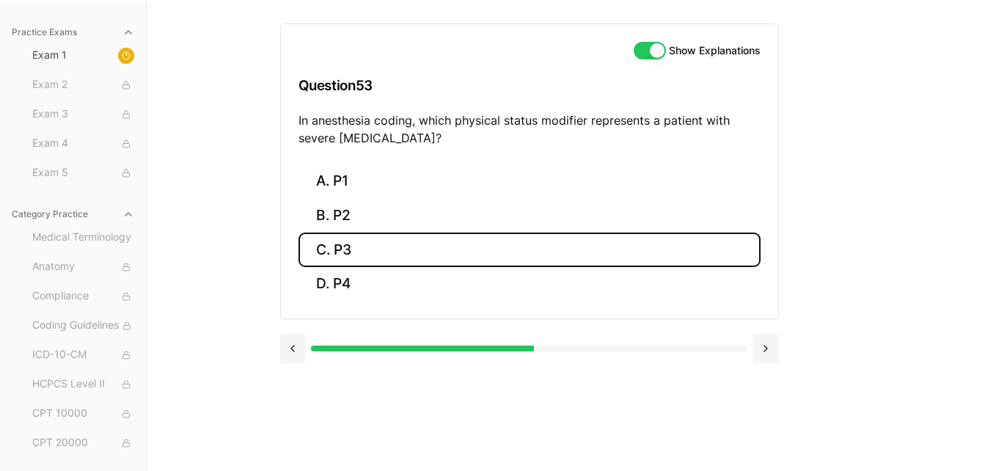
click at [401, 246] on button "C. P3" at bounding box center [530, 250] width 462 height 34
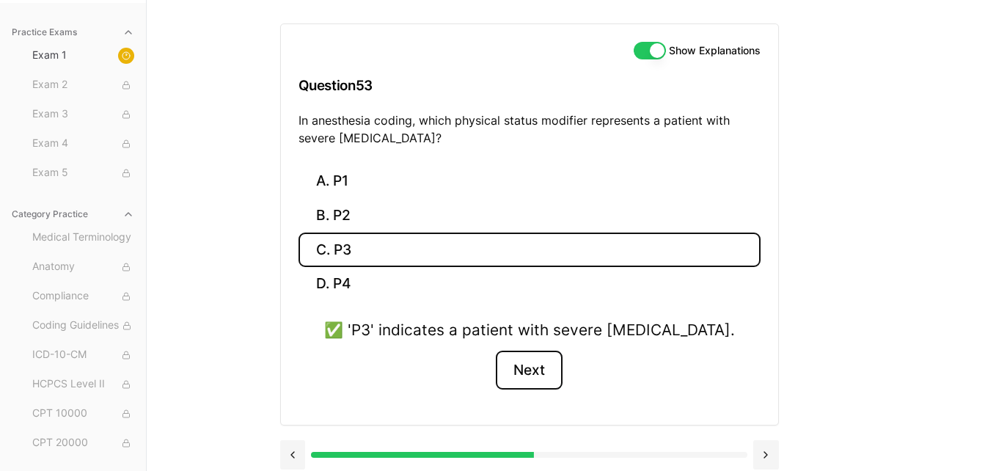
click at [520, 355] on button "Next" at bounding box center [529, 371] width 67 height 40
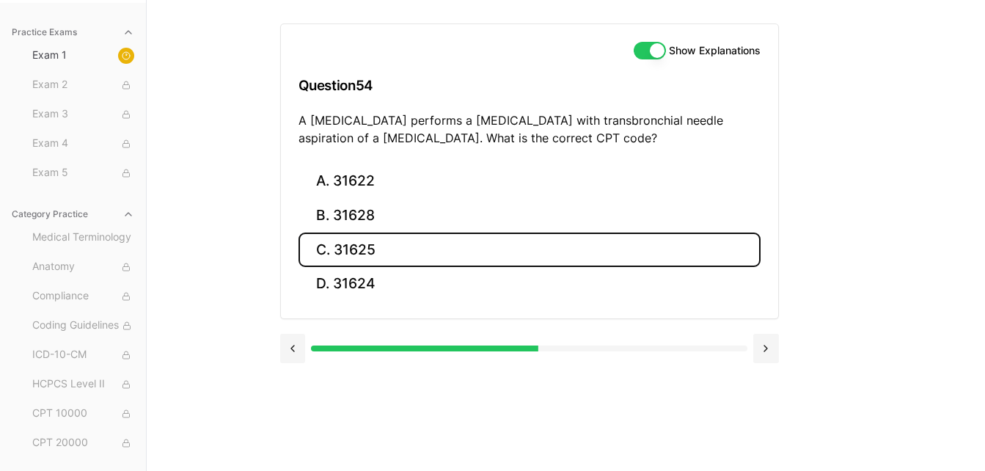
click at [438, 248] on button "C. 31625" at bounding box center [530, 250] width 462 height 34
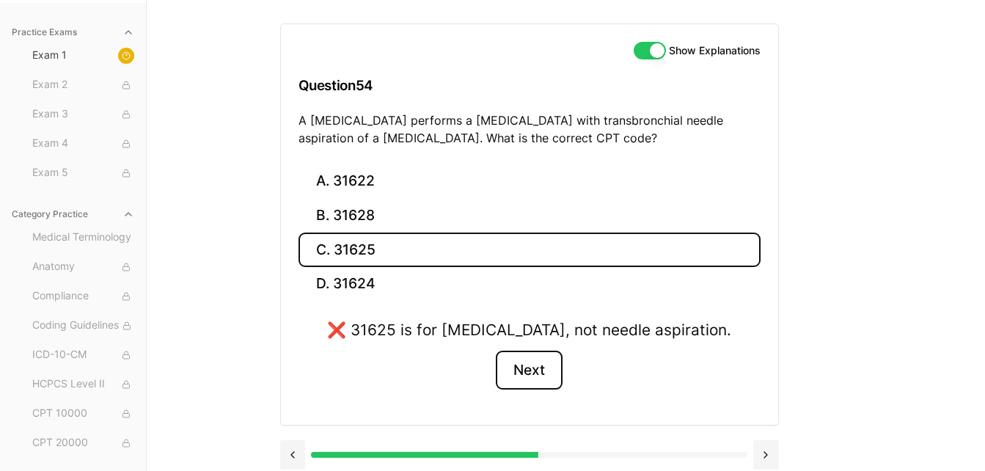
click at [527, 384] on button "Next" at bounding box center [529, 371] width 67 height 40
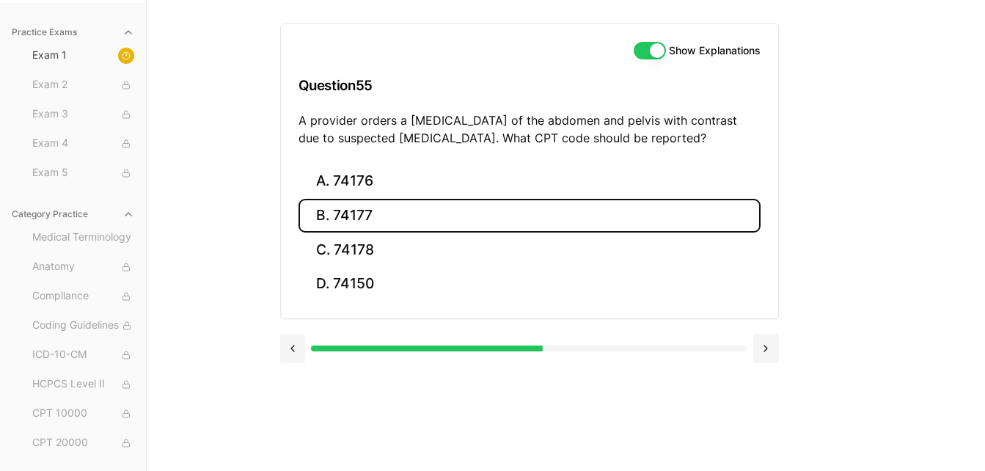
click at [346, 205] on button "B. 74177" at bounding box center [530, 216] width 462 height 34
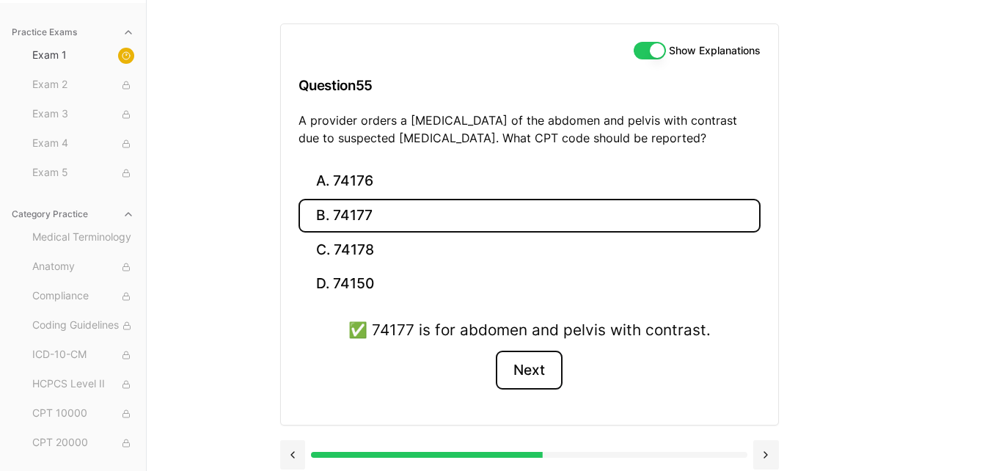
click at [543, 365] on button "Next" at bounding box center [529, 371] width 67 height 40
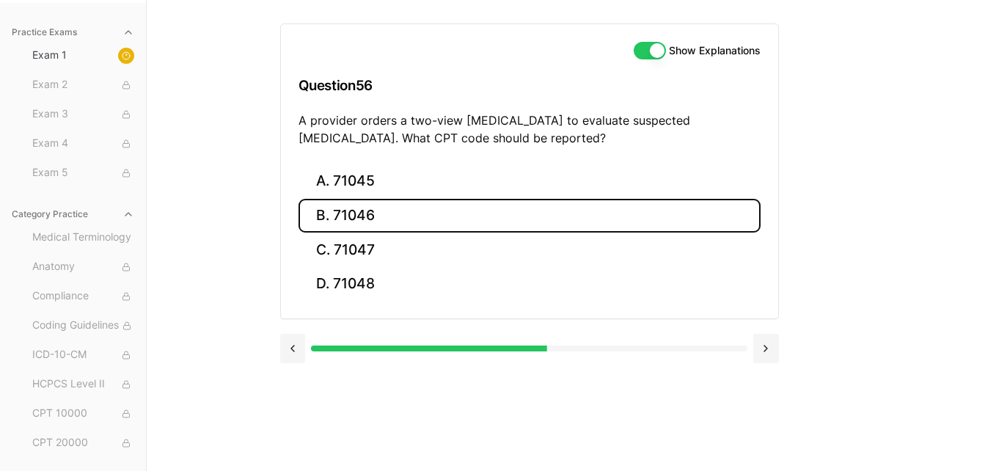
click at [366, 219] on button "B. 71046" at bounding box center [530, 216] width 462 height 34
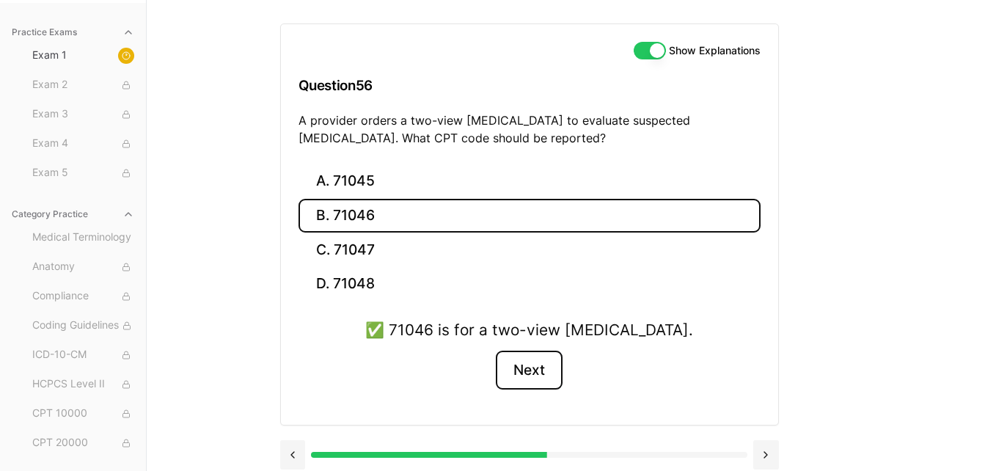
click at [560, 371] on button "Next" at bounding box center [529, 371] width 67 height 40
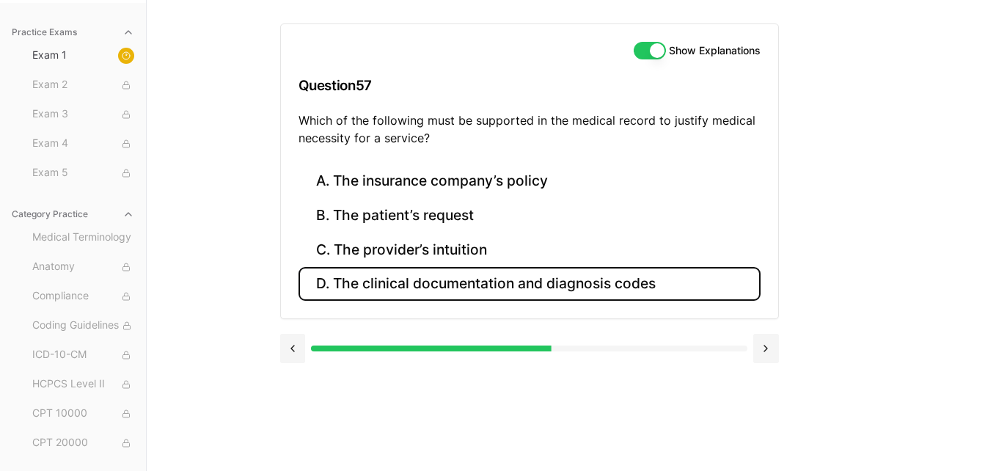
click at [390, 275] on button "D. The clinical documentation and diagnosis codes" at bounding box center [530, 284] width 462 height 34
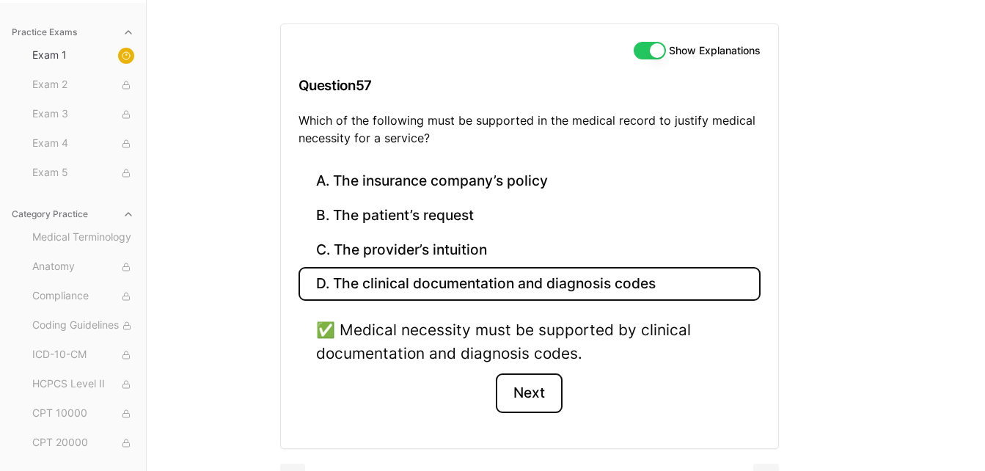
click at [518, 396] on button "Next" at bounding box center [529, 393] width 67 height 40
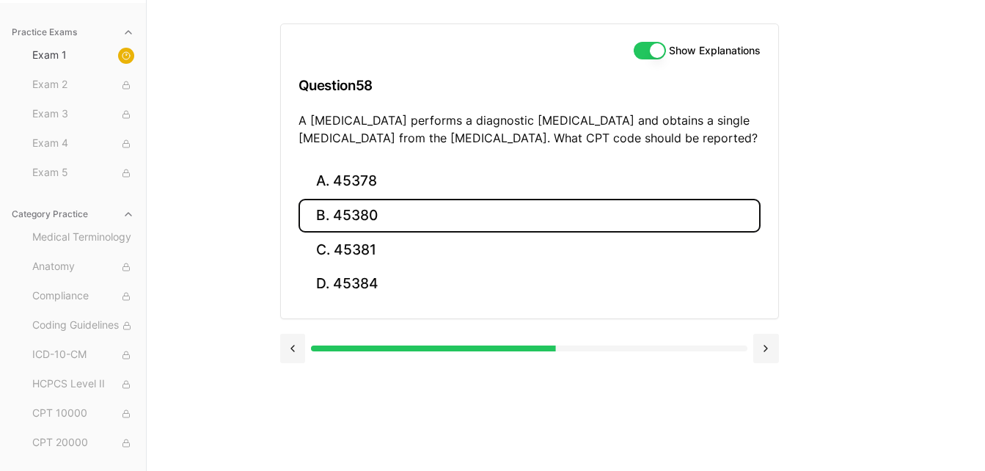
click at [382, 209] on button "B. 45380" at bounding box center [530, 216] width 462 height 34
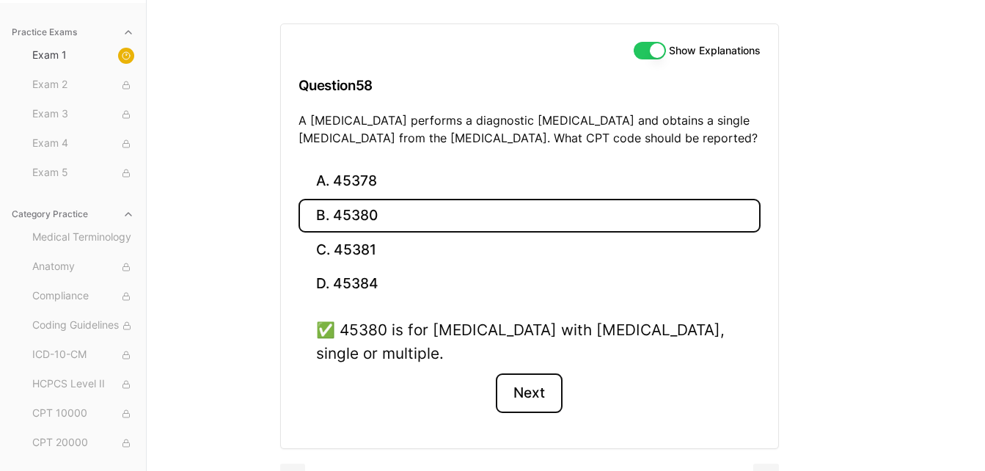
click at [544, 394] on button "Next" at bounding box center [529, 393] width 67 height 40
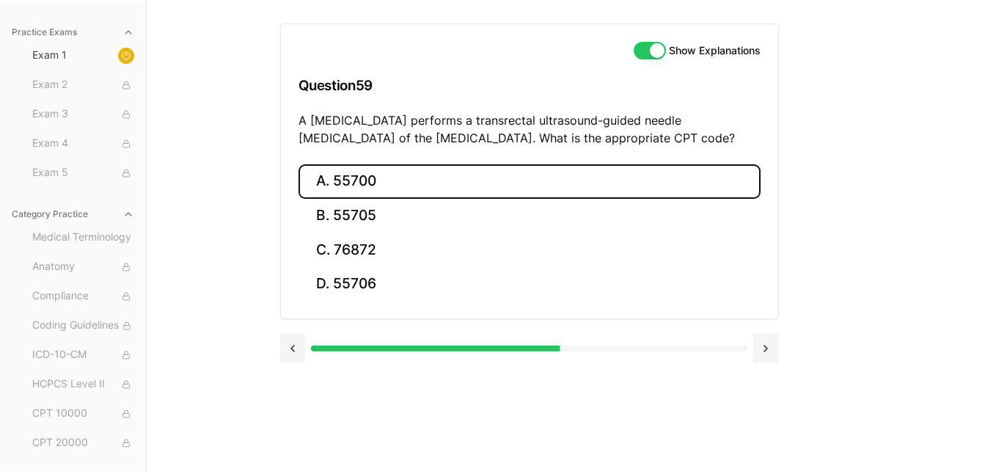
click at [340, 185] on button "A. 55700" at bounding box center [530, 181] width 462 height 34
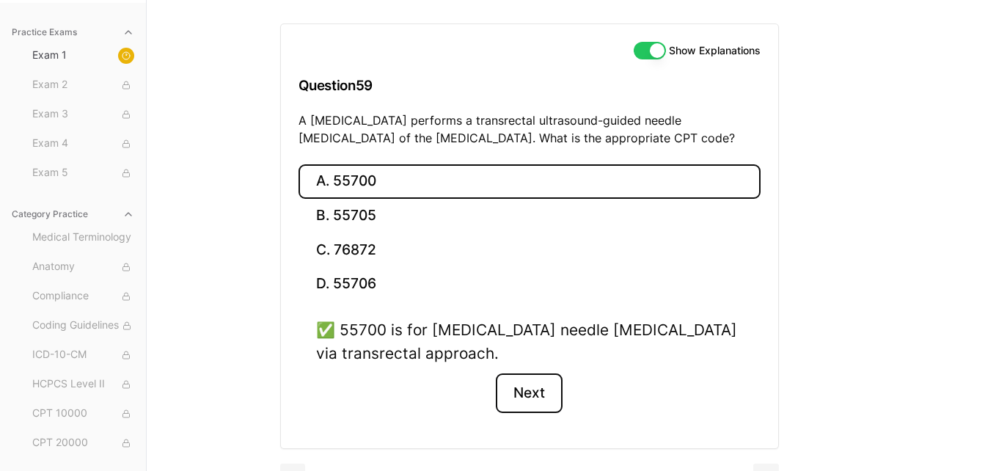
click at [533, 398] on button "Next" at bounding box center [529, 393] width 67 height 40
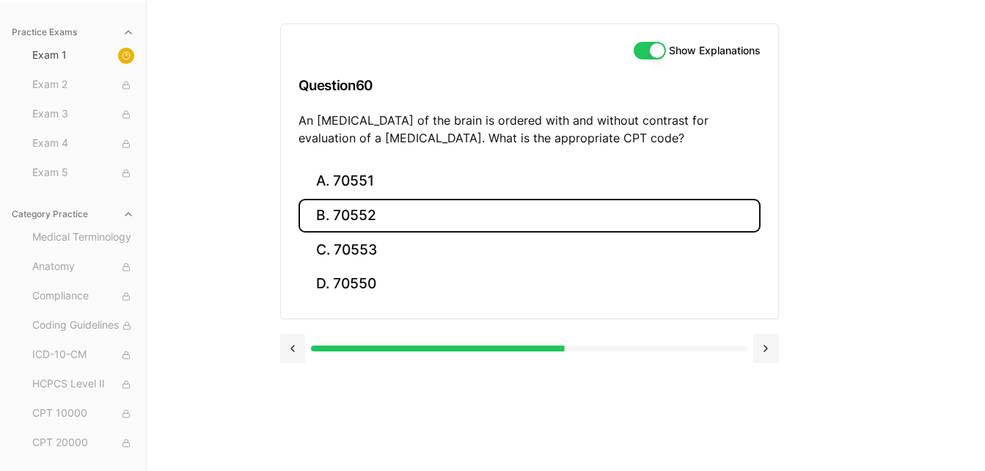
click at [378, 207] on button "B. 70552" at bounding box center [530, 216] width 462 height 34
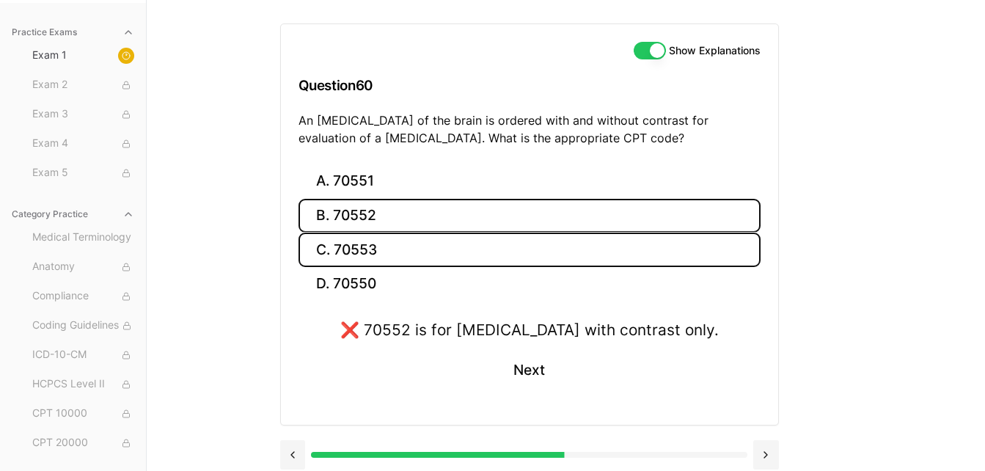
click at [360, 252] on button "C. 70553" at bounding box center [530, 250] width 462 height 34
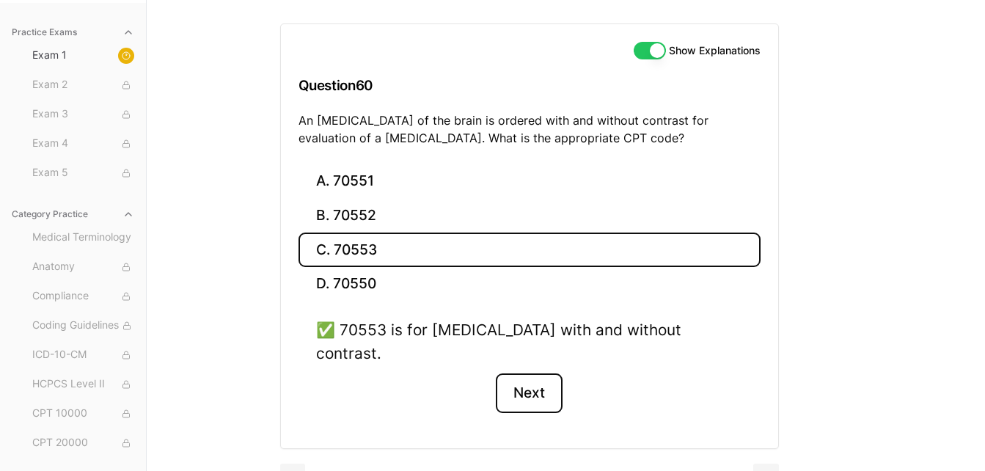
click at [533, 376] on button "Next" at bounding box center [529, 393] width 67 height 40
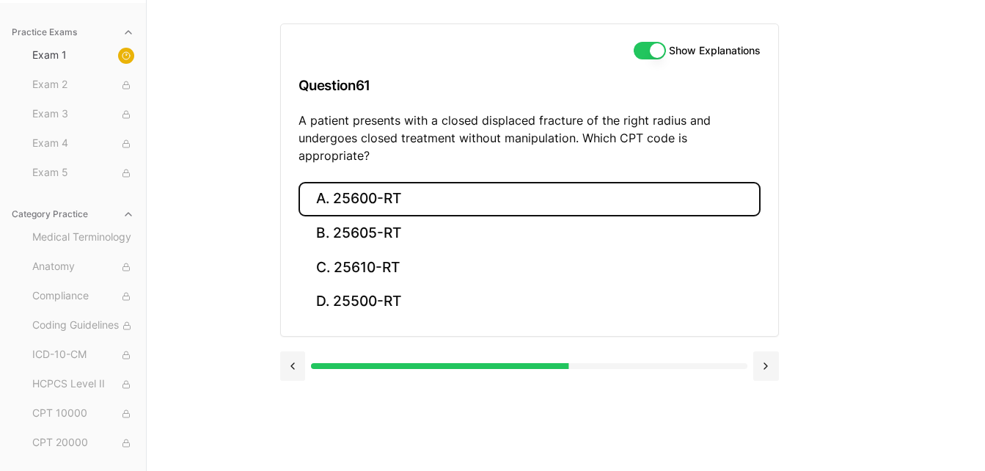
click at [386, 183] on button "A. 25600-RT" at bounding box center [530, 199] width 462 height 34
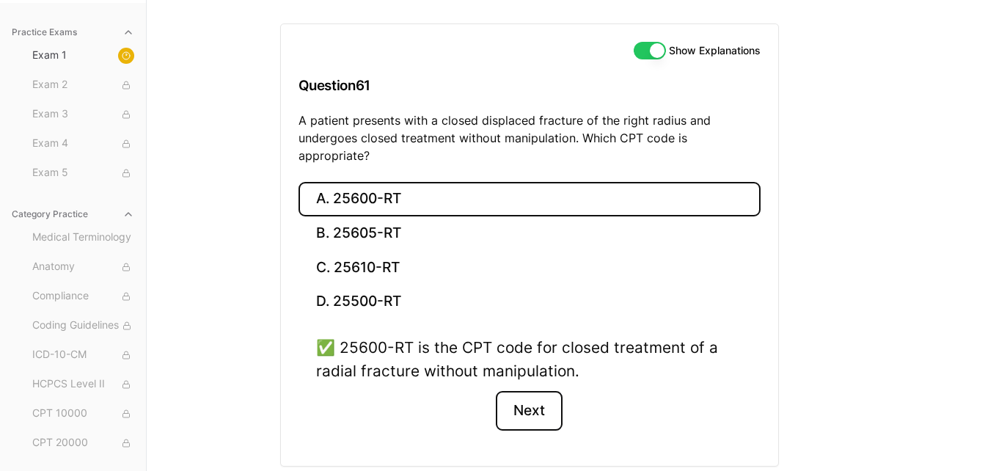
click at [531, 398] on button "Next" at bounding box center [529, 411] width 67 height 40
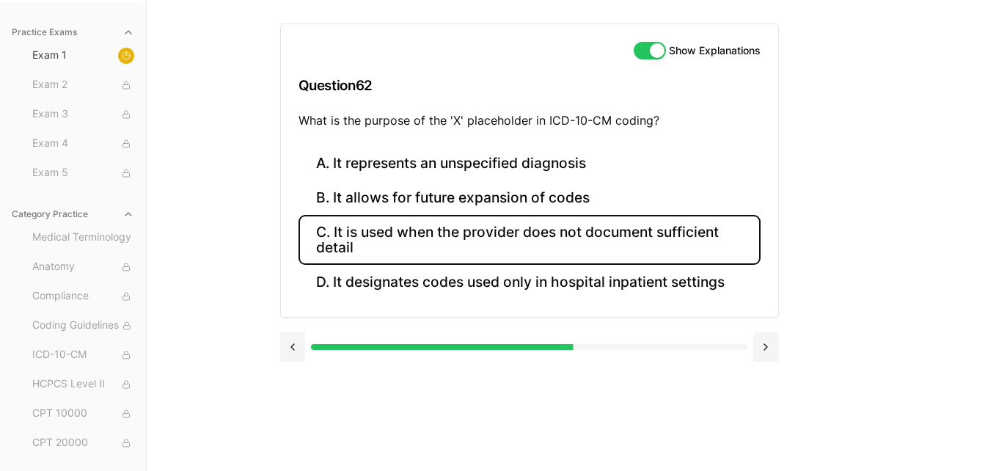
click at [573, 238] on button "C. It is used when the provider does not document sufficient detail" at bounding box center [530, 240] width 462 height 50
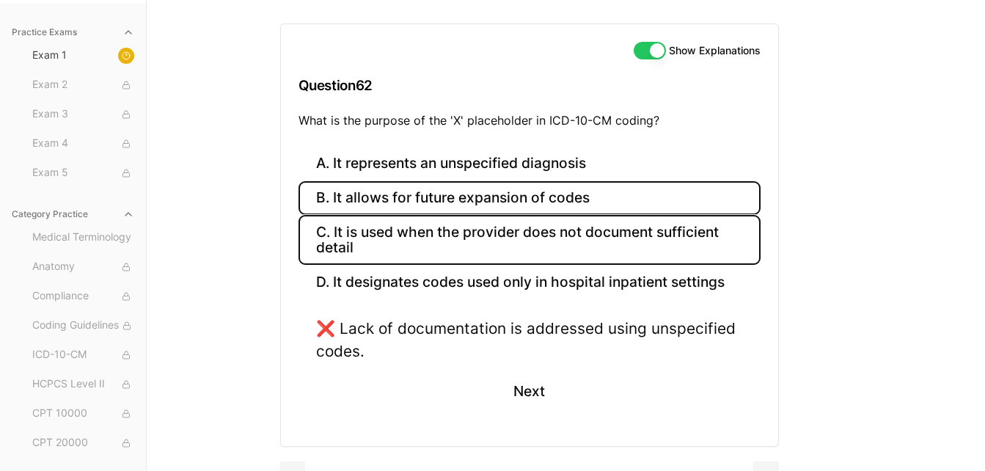
click at [479, 201] on button "B. It allows for future expansion of codes" at bounding box center [530, 198] width 462 height 34
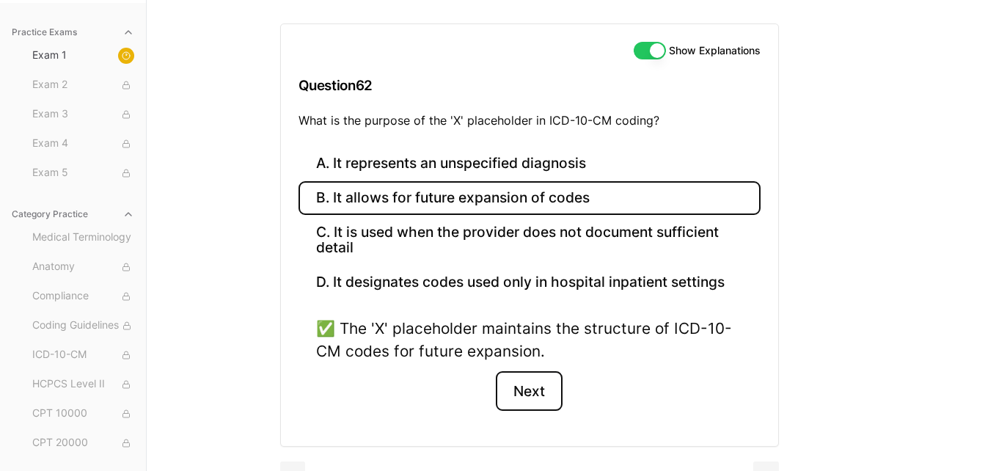
click at [543, 385] on button "Next" at bounding box center [529, 391] width 67 height 40
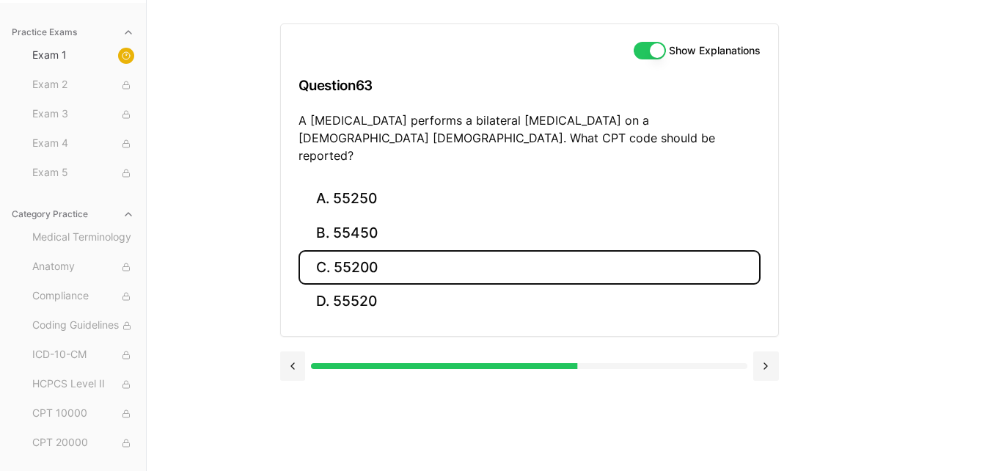
click at [492, 254] on button "C. 55200" at bounding box center [530, 267] width 462 height 34
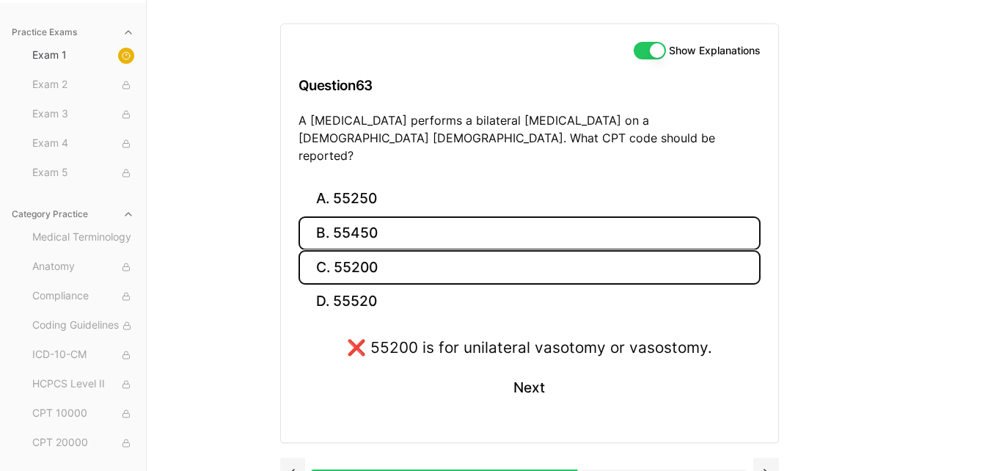
click at [401, 232] on button "B. 55450" at bounding box center [530, 233] width 462 height 34
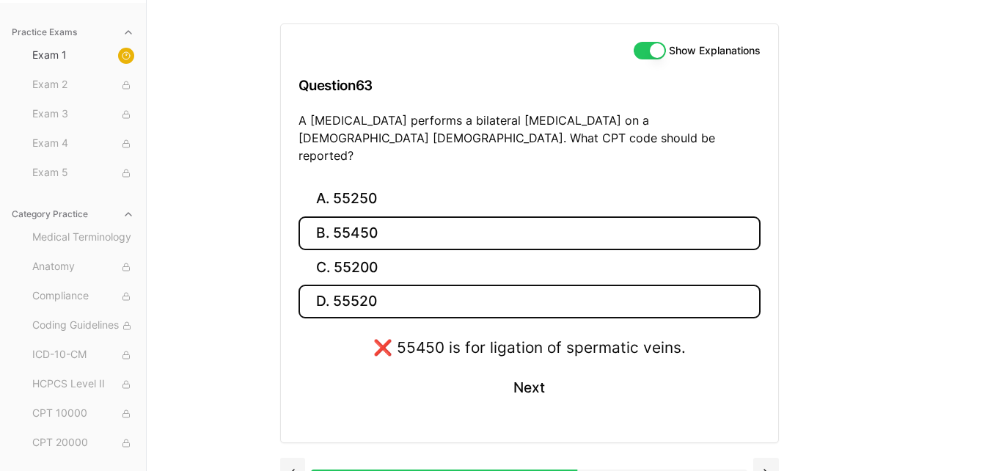
click at [395, 285] on button "D. 55520" at bounding box center [530, 302] width 462 height 34
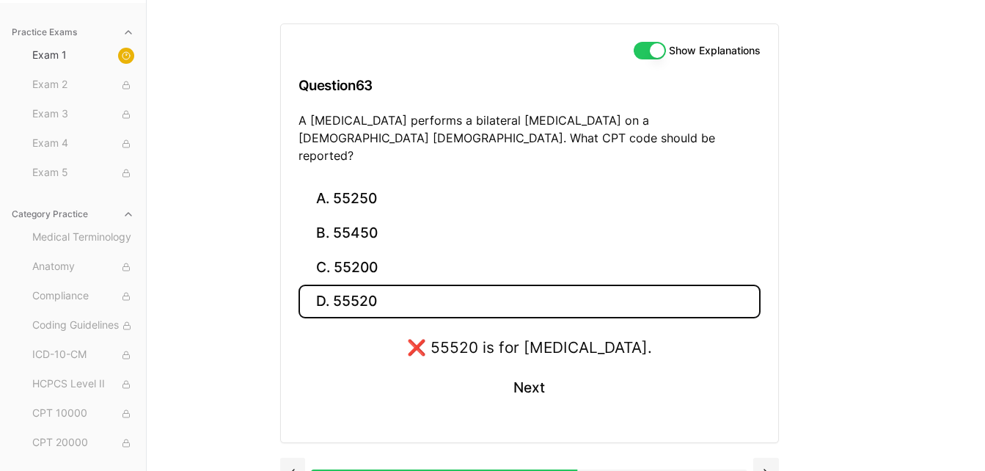
click at [395, 285] on button "D. 55520" at bounding box center [530, 302] width 462 height 34
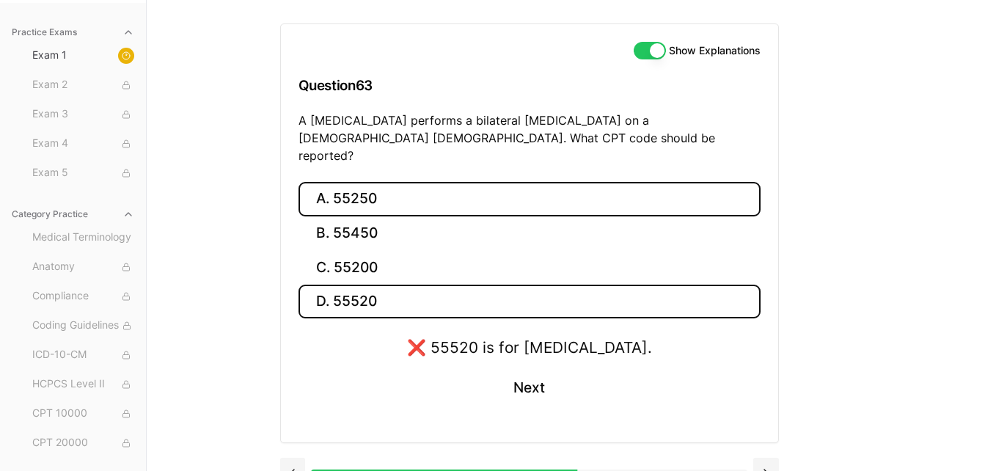
click at [350, 182] on button "A. 55250" at bounding box center [530, 199] width 462 height 34
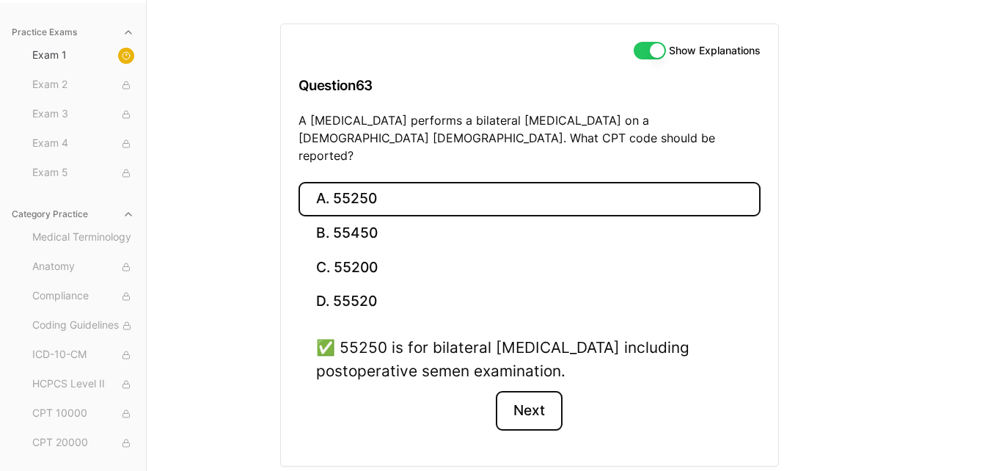
click at [538, 396] on button "Next" at bounding box center [529, 411] width 67 height 40
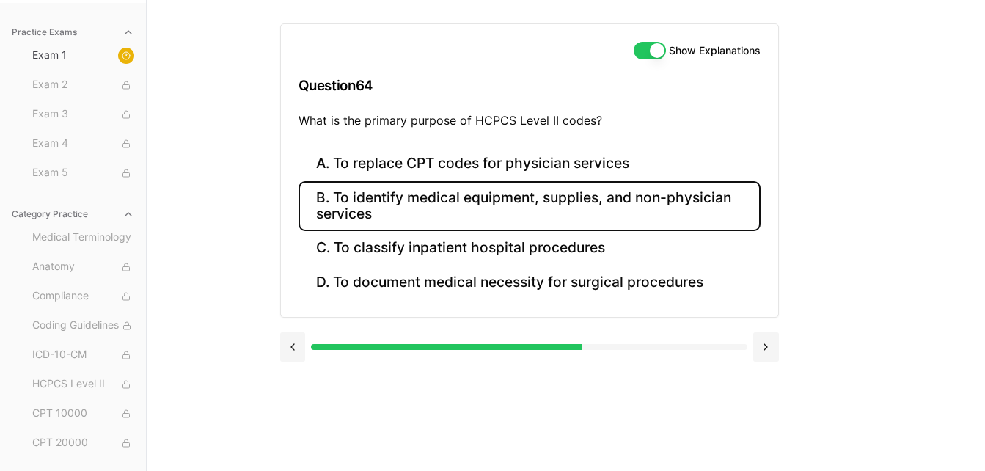
click at [500, 205] on button "B. To identify medical equipment, supplies, and non-physician services" at bounding box center [530, 206] width 462 height 50
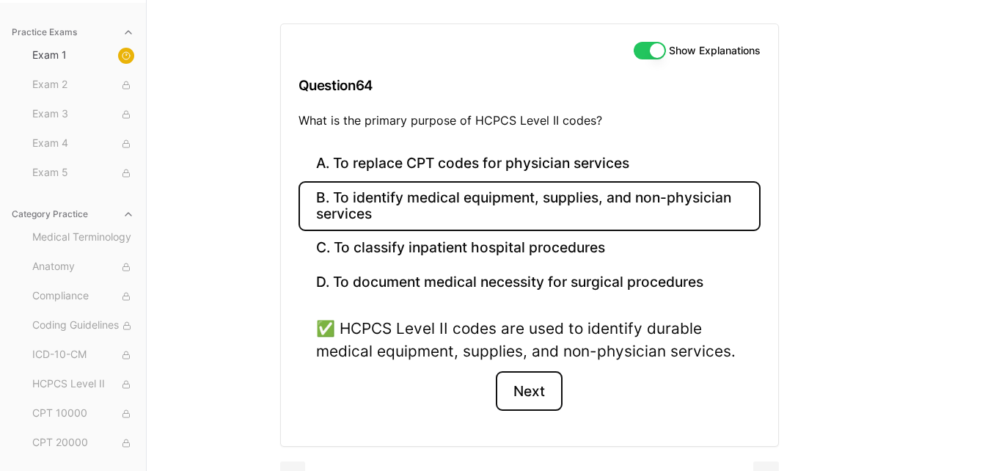
click at [521, 390] on button "Next" at bounding box center [529, 391] width 67 height 40
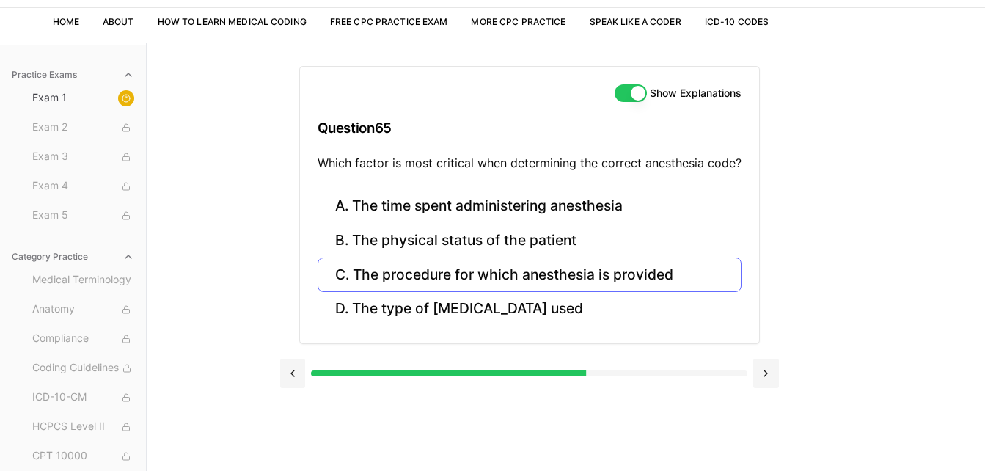
scroll to position [91, 0]
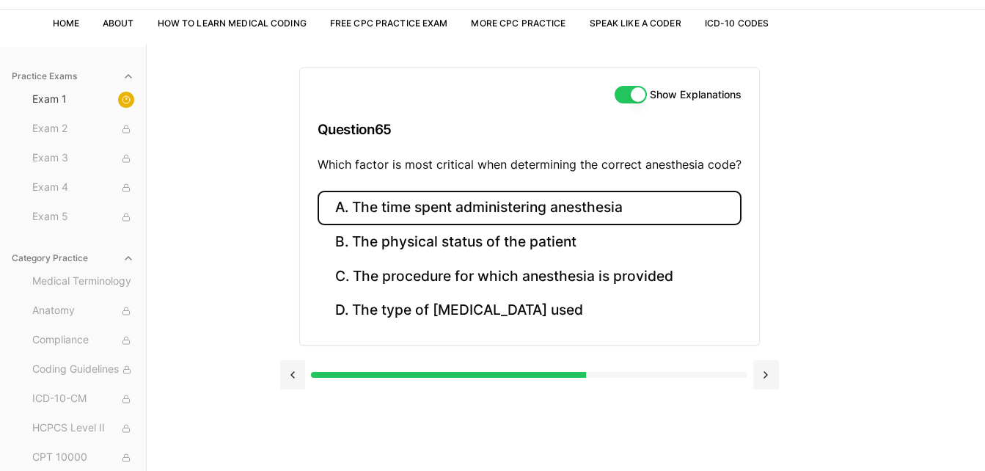
click at [494, 211] on button "A. The time spent administering anesthesia" at bounding box center [530, 208] width 424 height 34
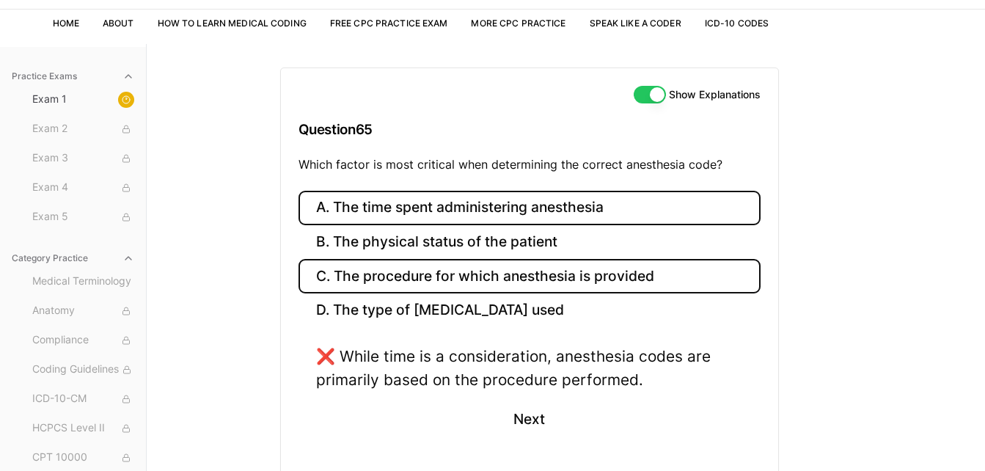
click at [471, 277] on button "C. The procedure for which anesthesia is provided" at bounding box center [530, 276] width 462 height 34
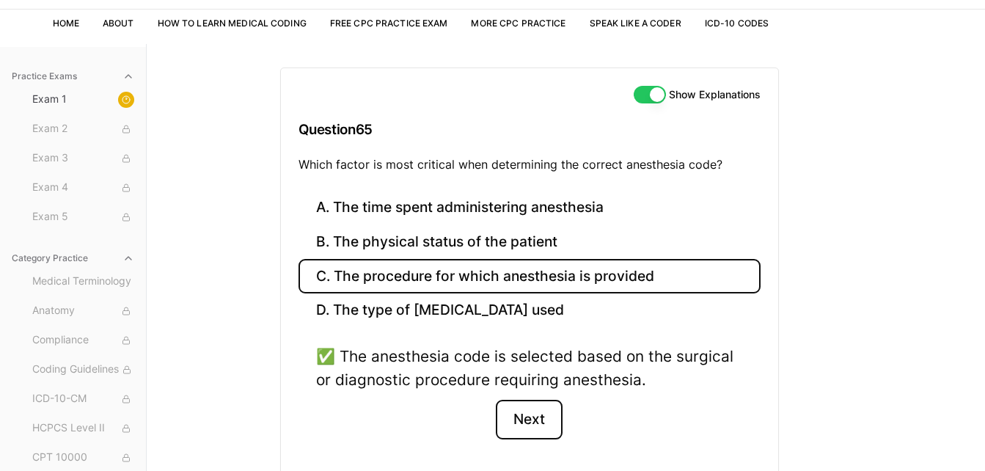
click at [544, 423] on button "Next" at bounding box center [529, 420] width 67 height 40
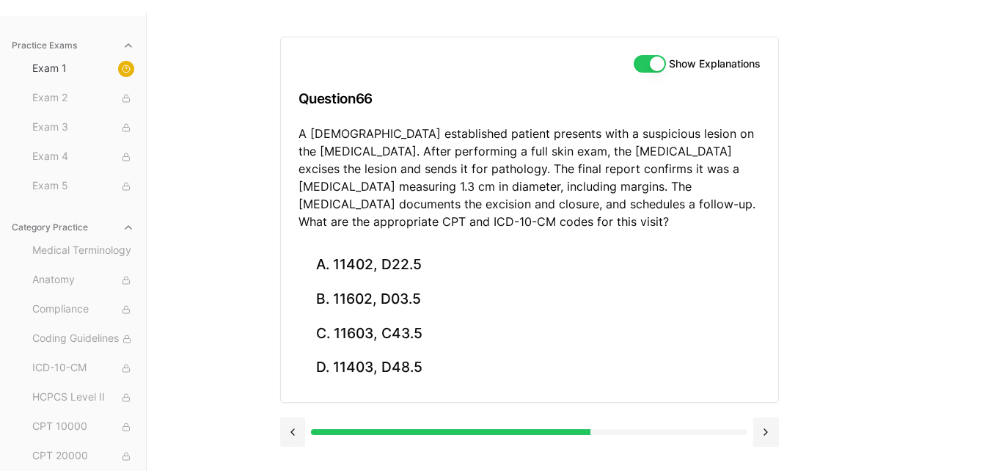
scroll to position [123, 0]
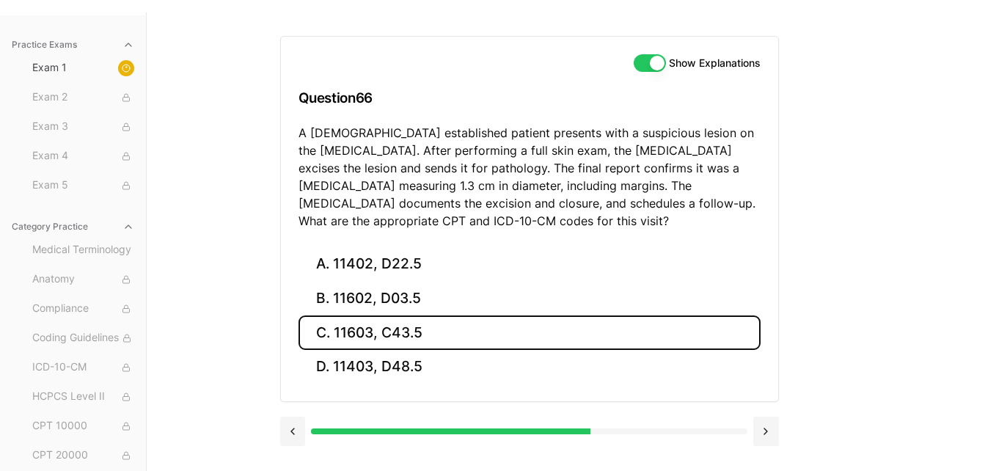
click at [399, 349] on button "C. 11603, C43.5" at bounding box center [530, 333] width 462 height 34
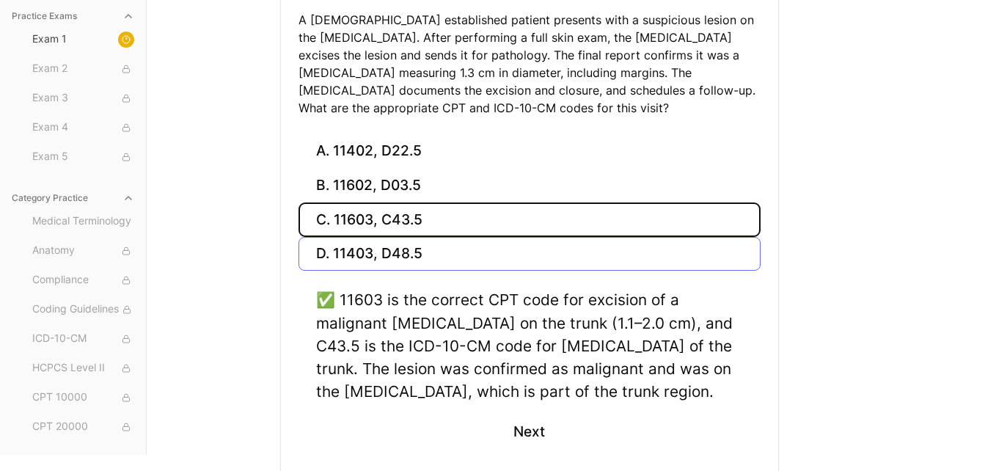
scroll to position [241, 0]
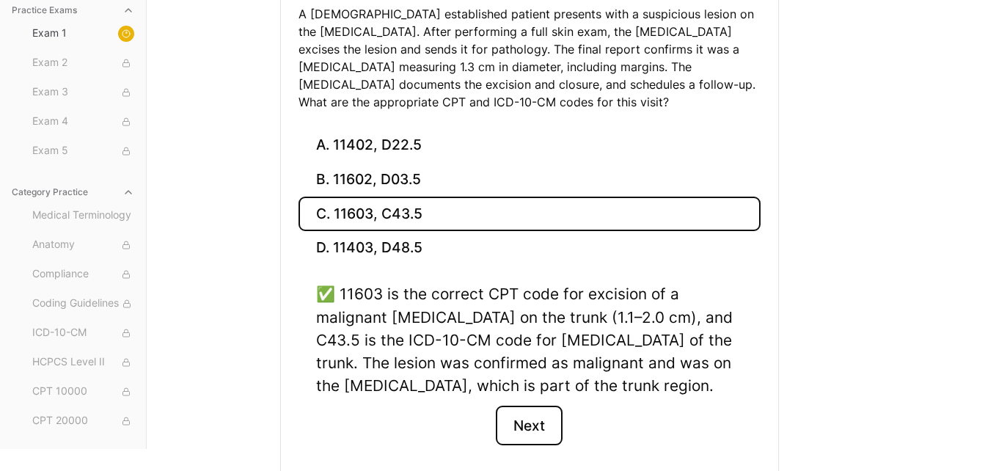
click at [522, 431] on button "Next" at bounding box center [529, 426] width 67 height 40
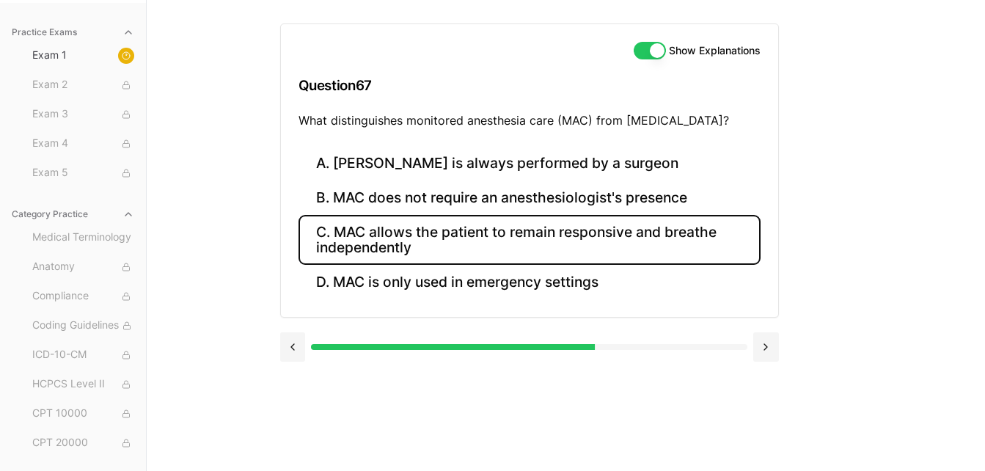
click at [533, 249] on button "C. MAC allows the patient to remain responsive and breathe independently" at bounding box center [530, 240] width 462 height 50
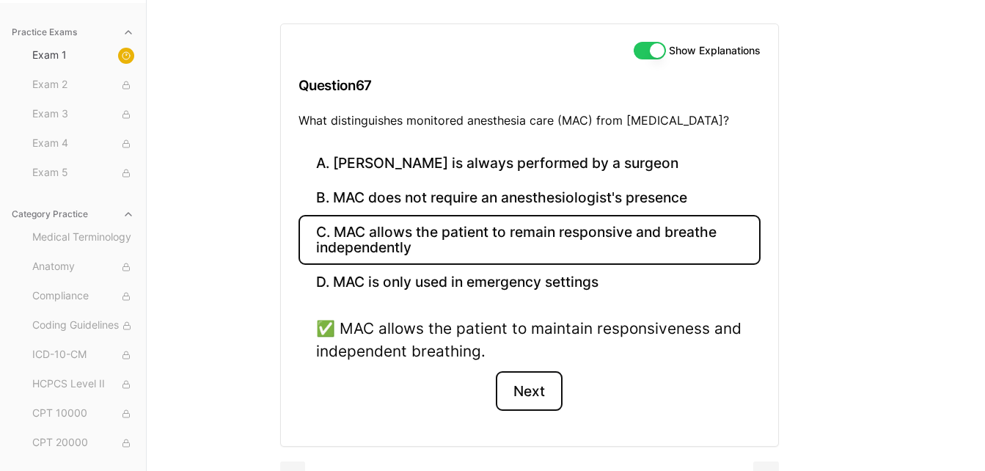
click at [550, 390] on button "Next" at bounding box center [529, 391] width 67 height 40
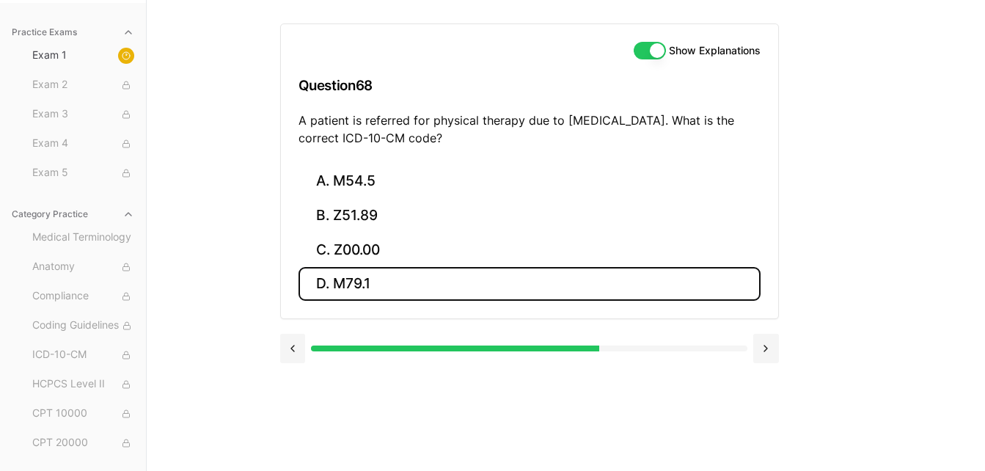
click at [476, 267] on button "D. M79.1" at bounding box center [530, 284] width 462 height 34
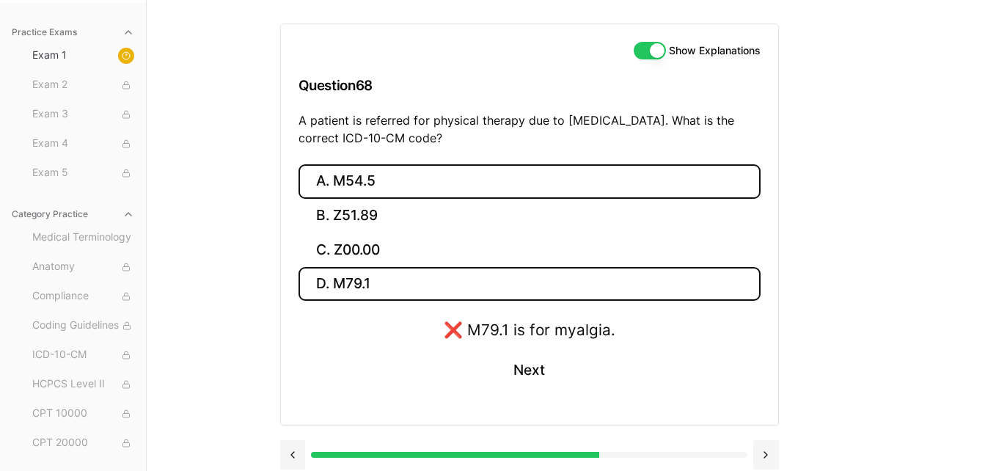
click at [392, 180] on button "A. M54.5" at bounding box center [530, 181] width 462 height 34
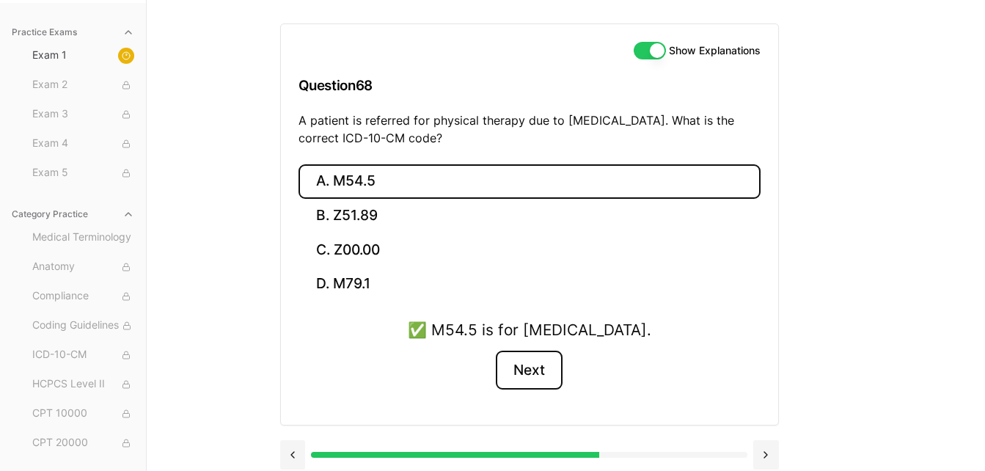
click at [563, 370] on button "Next" at bounding box center [529, 371] width 67 height 40
